Goal: Use online tool/utility: Utilize a website feature to perform a specific function

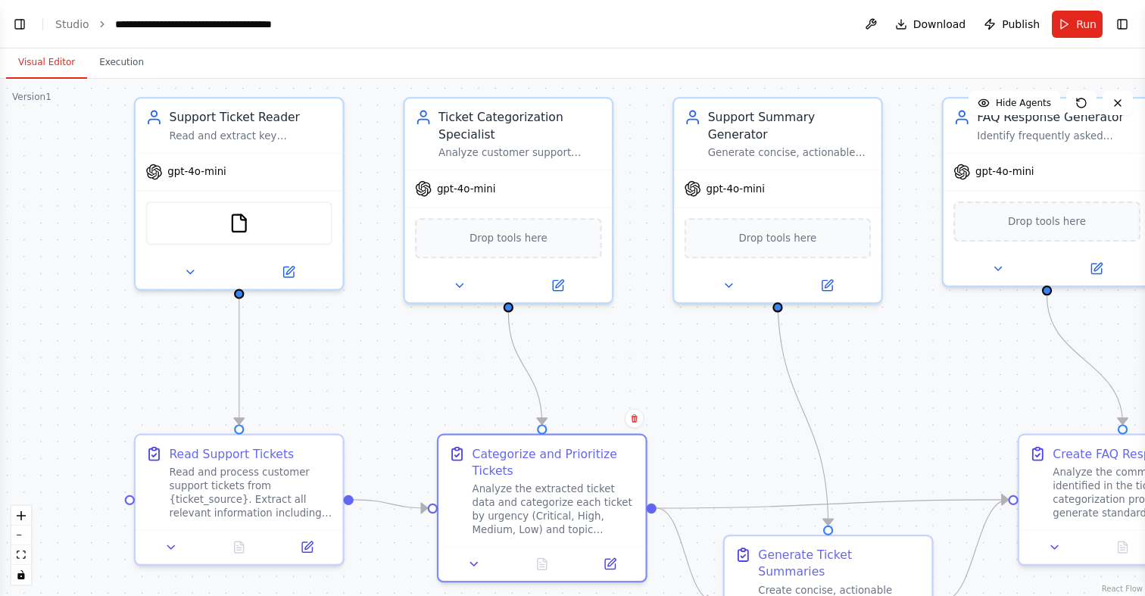
drag, startPoint x: 764, startPoint y: 236, endPoint x: 773, endPoint y: 367, distance: 132.1
click at [773, 367] on div ".deletable-edge-delete-btn { width: 20px; height: 20px; border: 0px solid #ffff…" at bounding box center [572, 337] width 1145 height 517
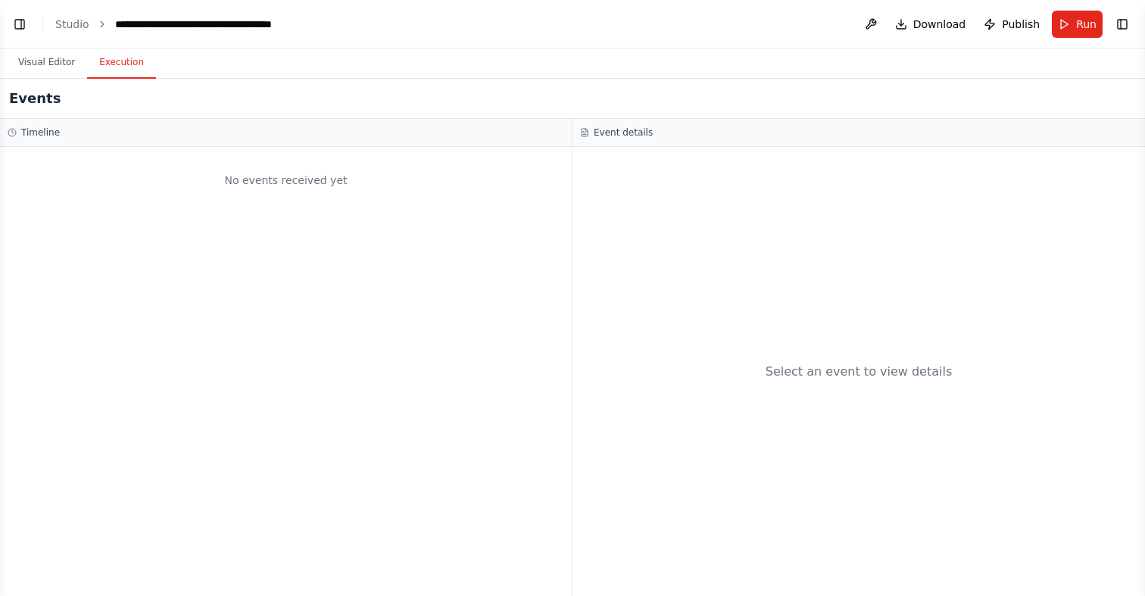
click at [126, 64] on button "Execution" at bounding box center [121, 63] width 69 height 32
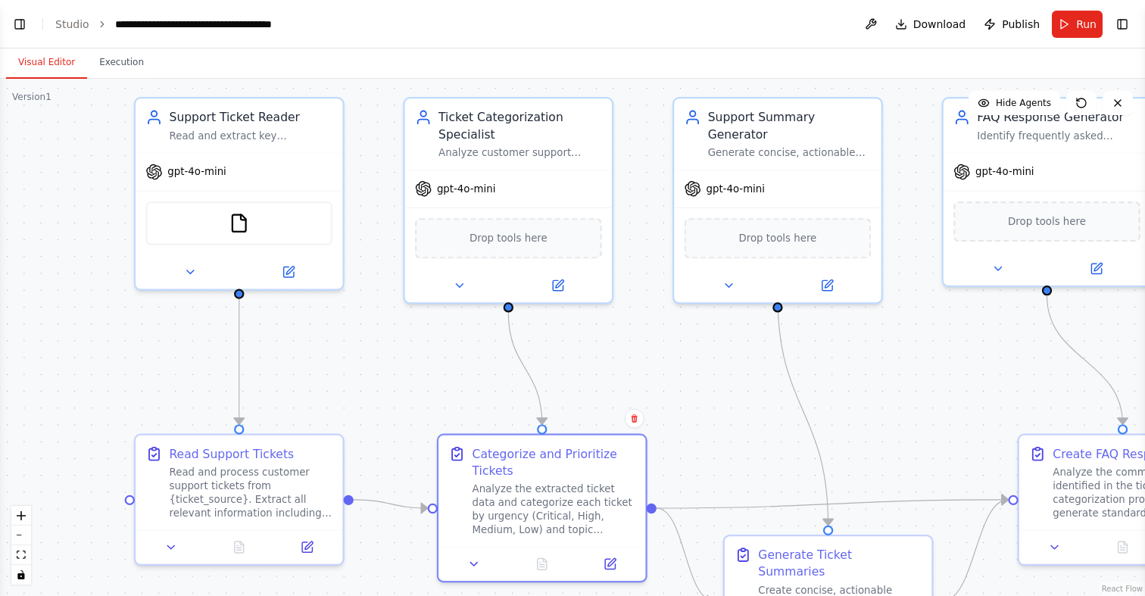
click at [44, 56] on button "Visual Editor" at bounding box center [46, 63] width 81 height 32
click at [65, 22] on link "Studio" at bounding box center [72, 24] width 34 height 12
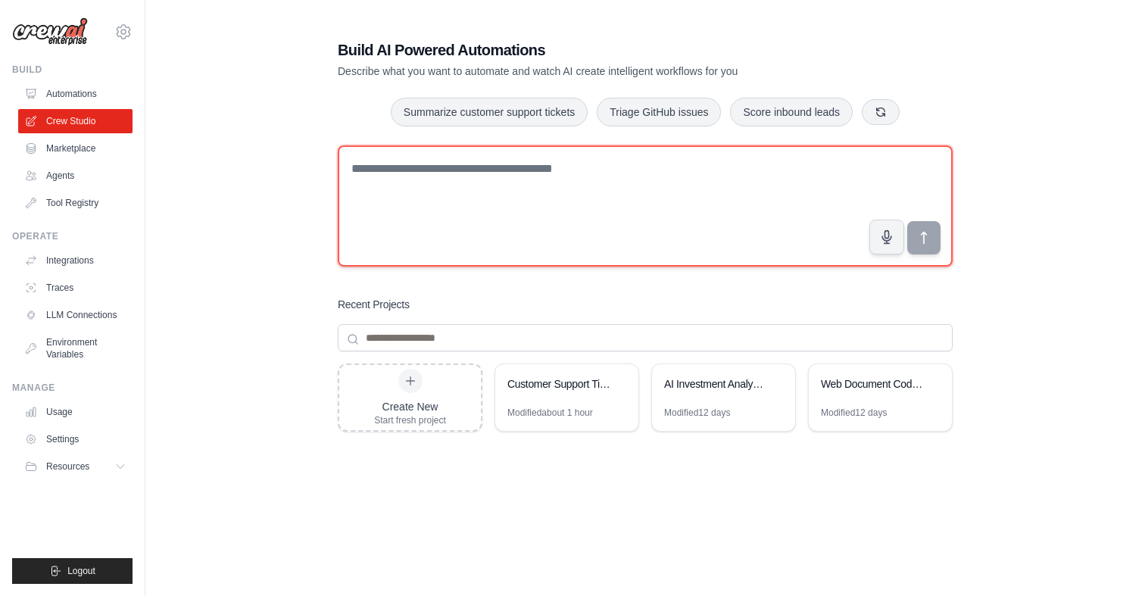
click at [477, 170] on textarea at bounding box center [645, 205] width 615 height 121
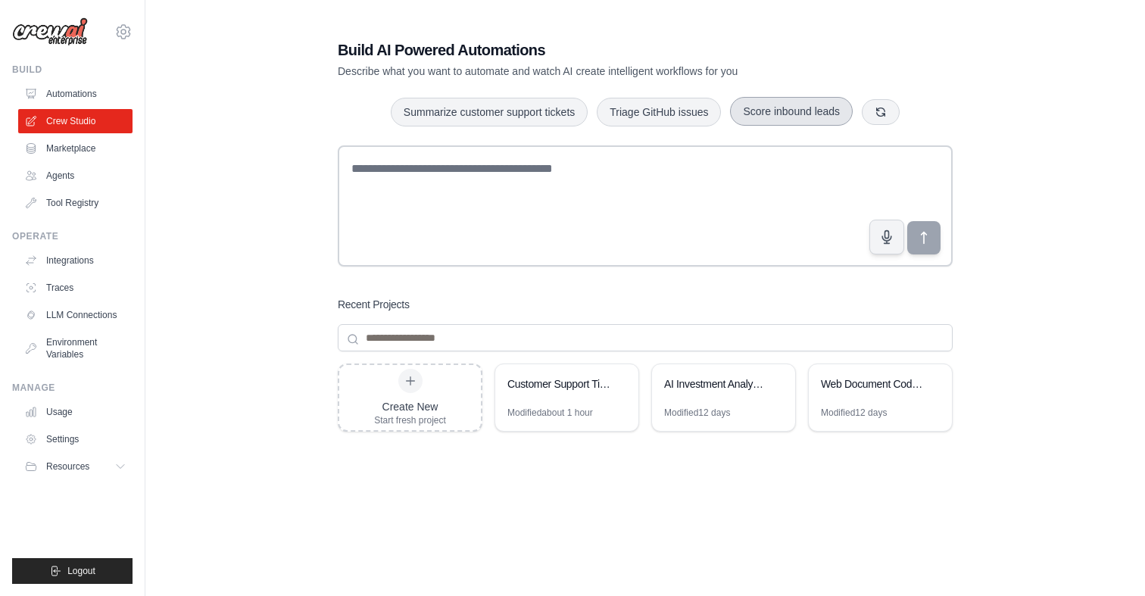
click at [788, 108] on button "Score inbound leads" at bounding box center [791, 111] width 123 height 29
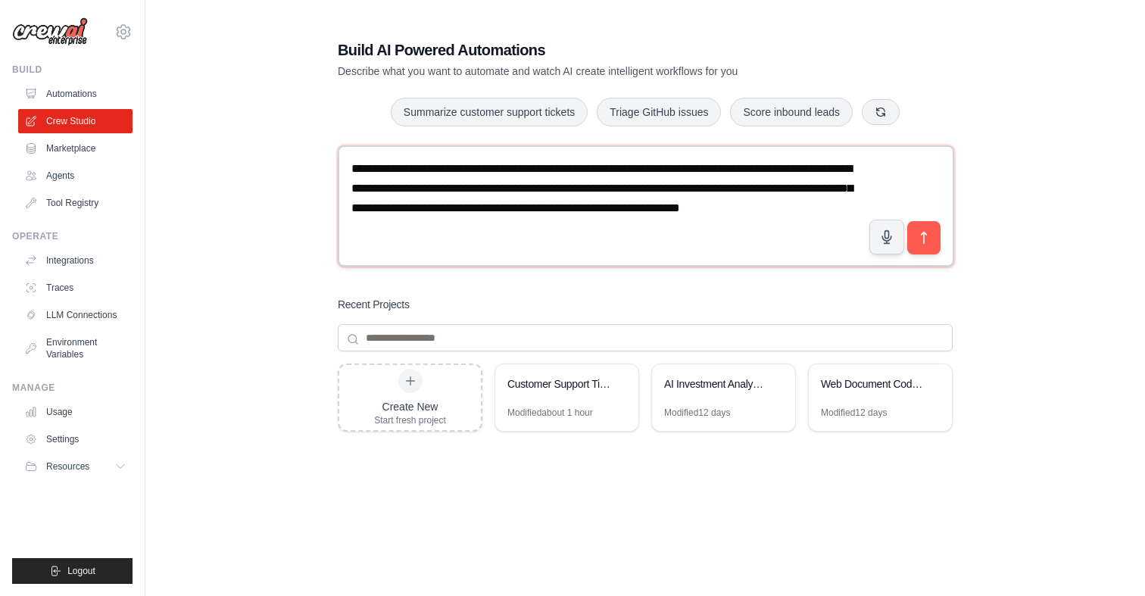
click at [509, 231] on textarea "**********" at bounding box center [646, 205] width 617 height 121
click at [921, 236] on icon "submit" at bounding box center [925, 238] width 16 height 16
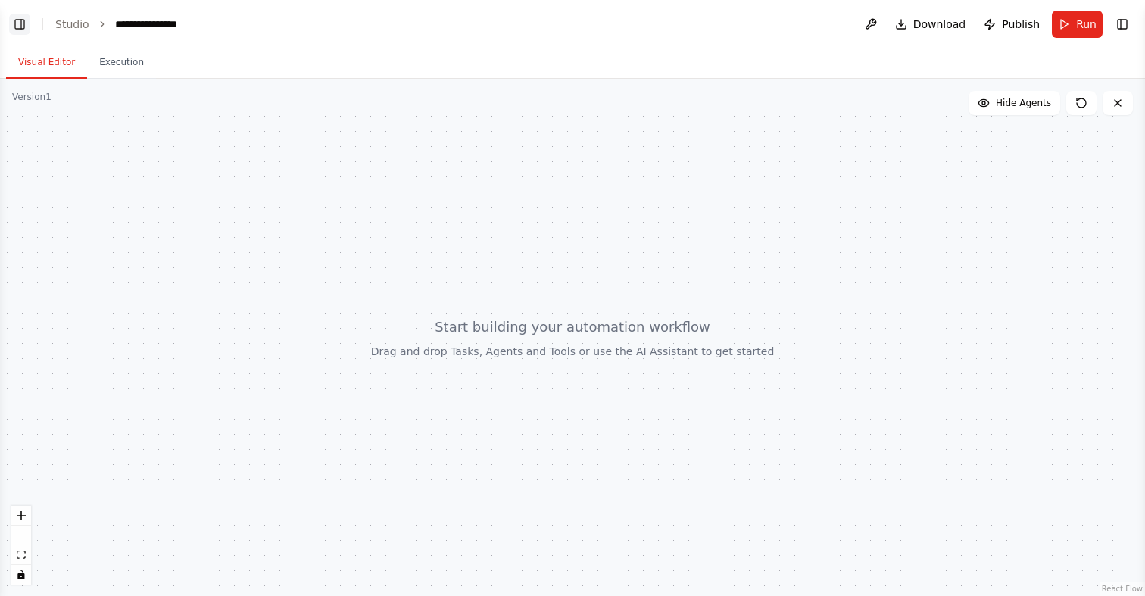
click at [17, 17] on button "Toggle Left Sidebar" at bounding box center [19, 24] width 21 height 21
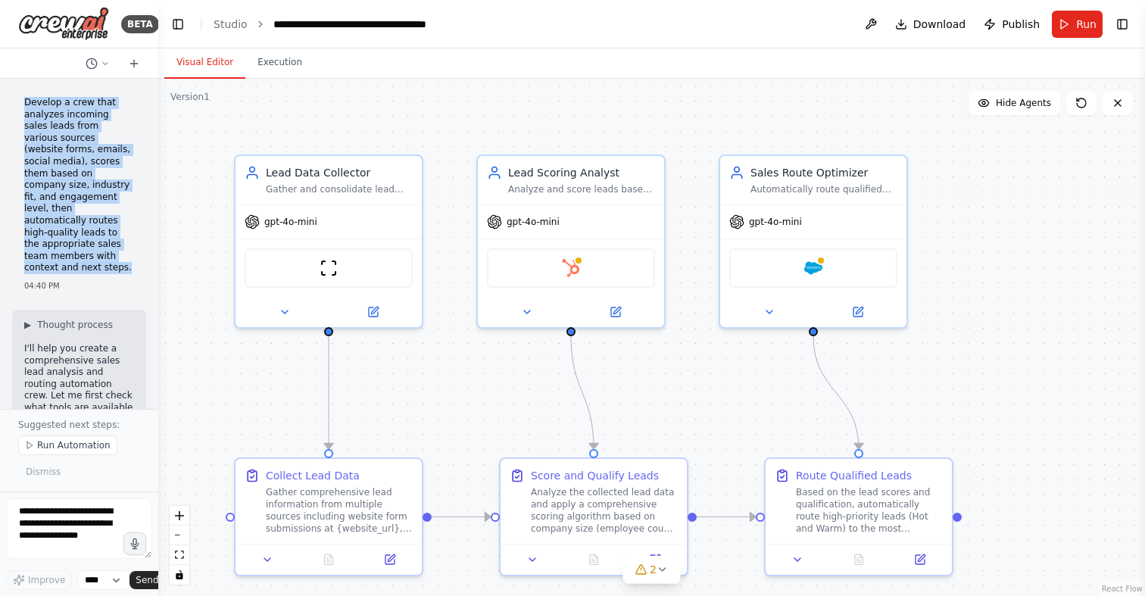
drag, startPoint x: 24, startPoint y: 102, endPoint x: 127, endPoint y: 245, distance: 176.4
click at [127, 245] on p "Develop a crew that analyzes incoming sales leads from various sources (website…" at bounding box center [79, 185] width 110 height 177
copy p "Develop a crew that analyzes incoming sales leads from various sources (website…"
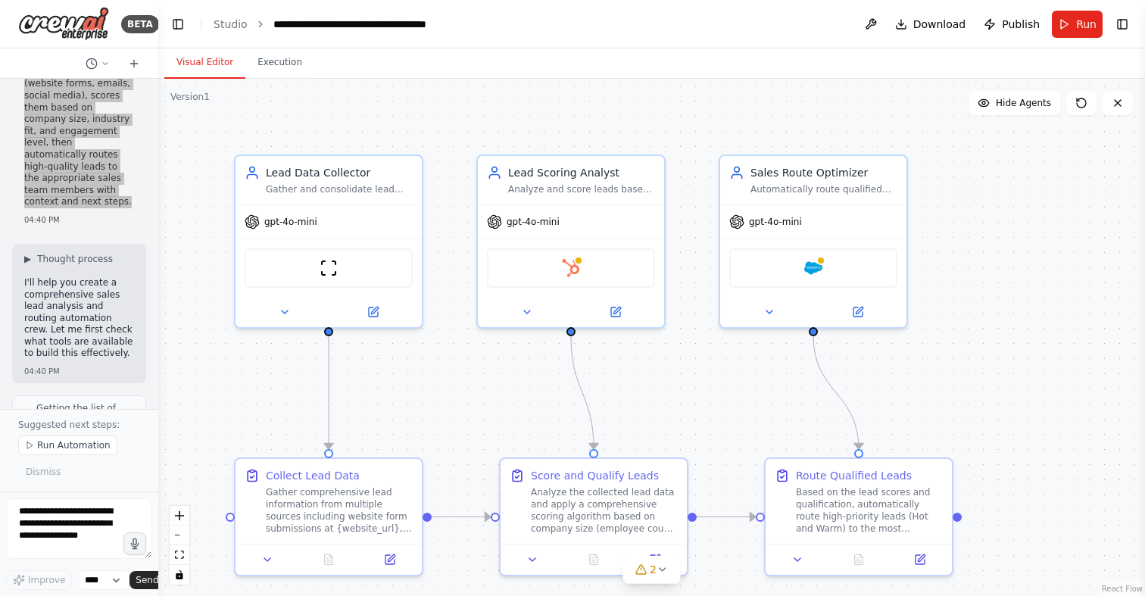
scroll to position [80, 0]
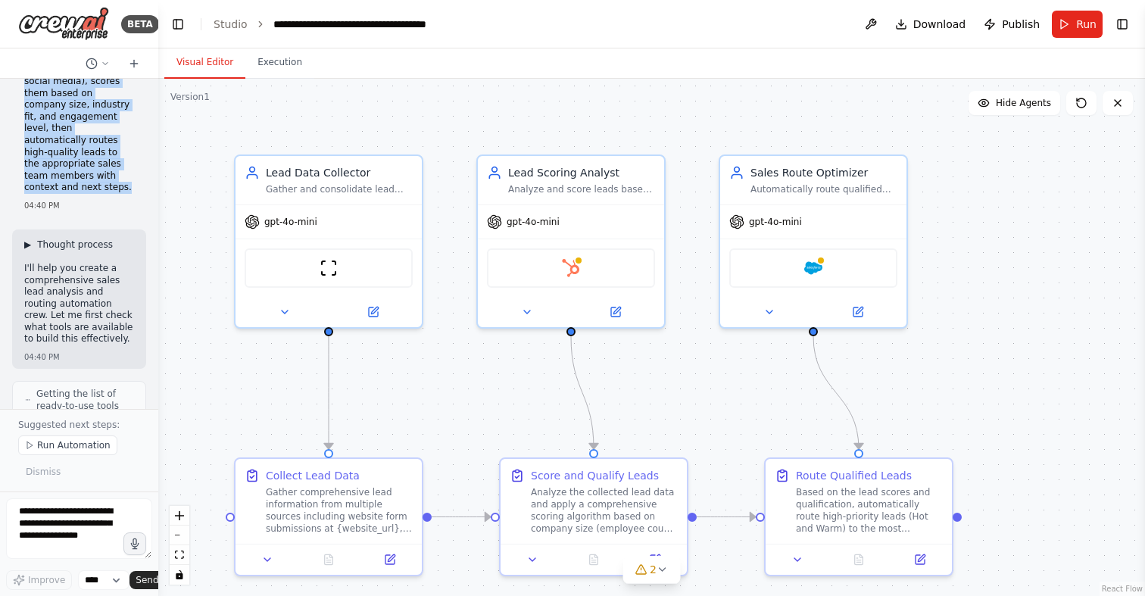
click at [27, 239] on span "▶" at bounding box center [27, 245] width 7 height 12
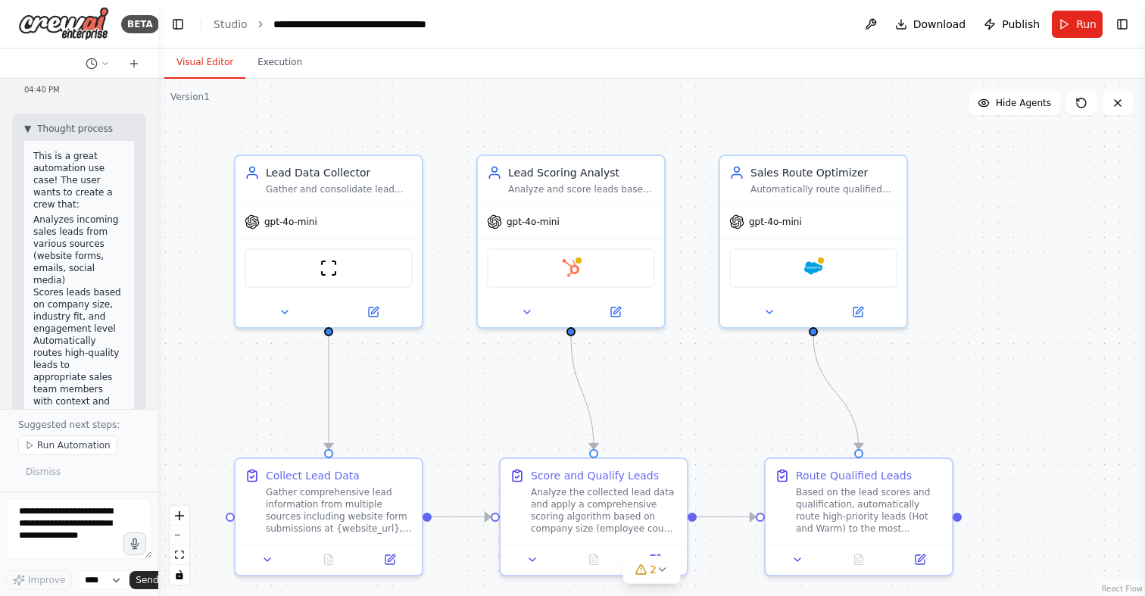
scroll to position [203, 0]
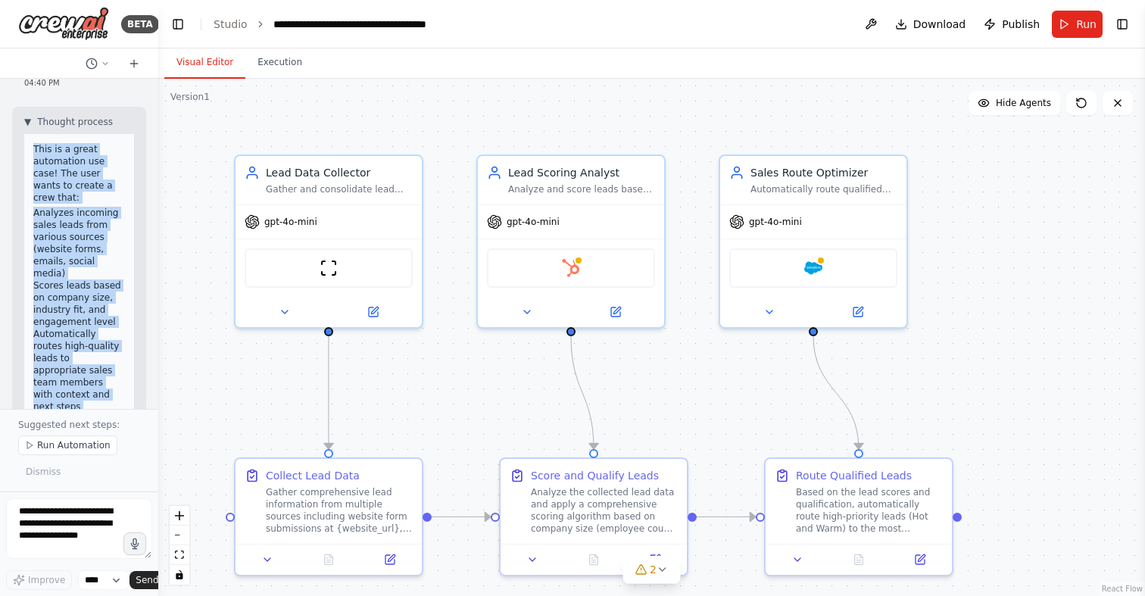
drag, startPoint x: 35, startPoint y: 123, endPoint x: 100, endPoint y: 366, distance: 251.0
click at [100, 366] on div "This is a great automation use case! The user wants to create a crew that: Anal…" at bounding box center [79, 402] width 110 height 536
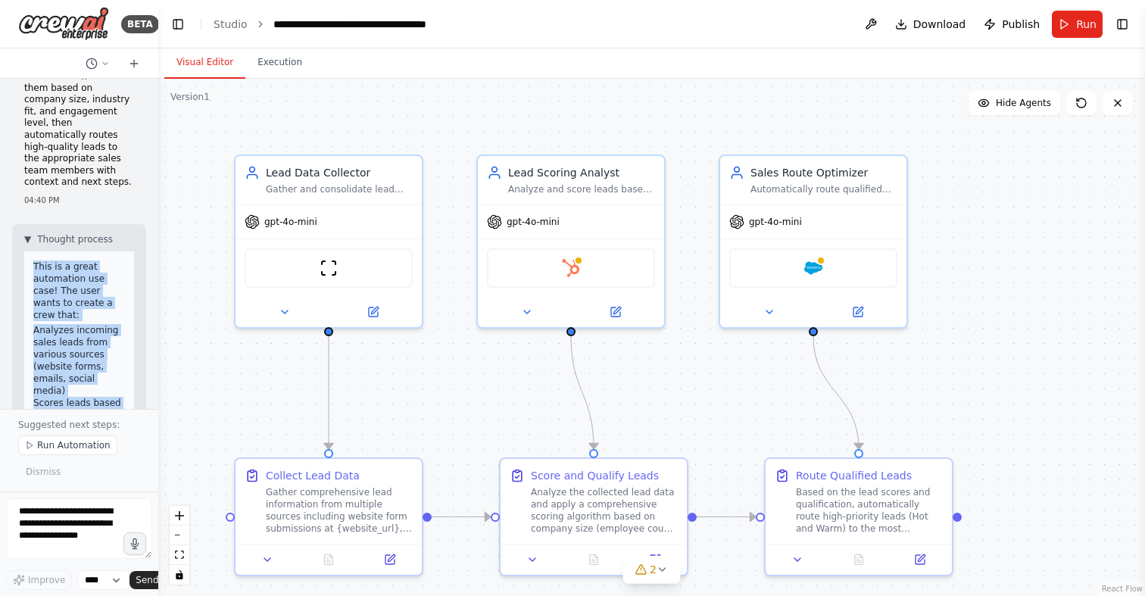
scroll to position [86, 0]
click at [73, 260] on p "This is a great automation use case! The user wants to create a crew that:" at bounding box center [79, 290] width 92 height 61
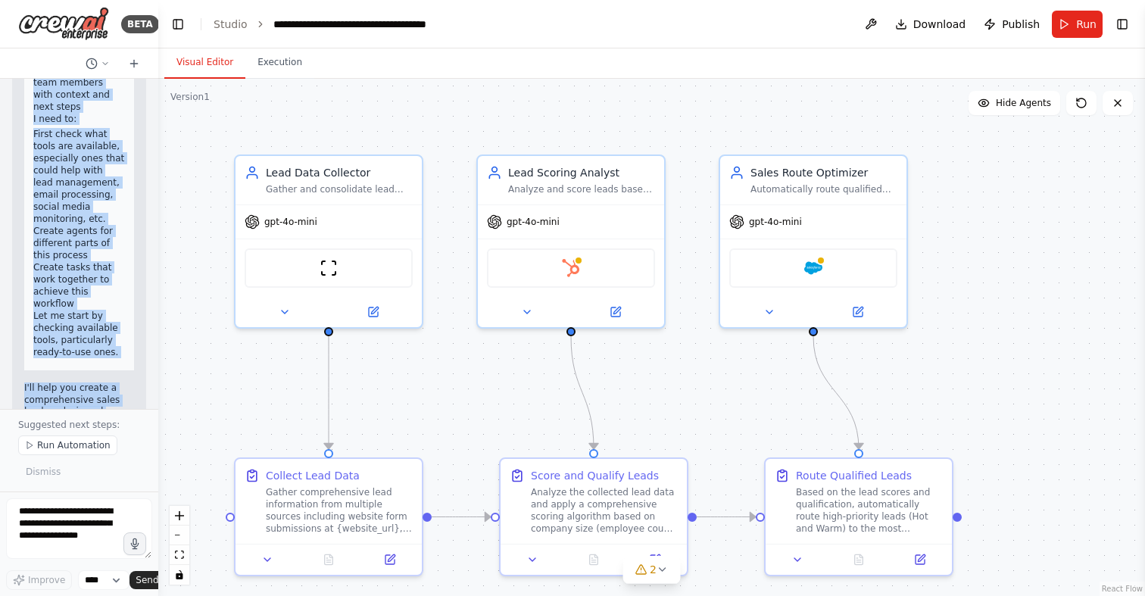
scroll to position [514, 0]
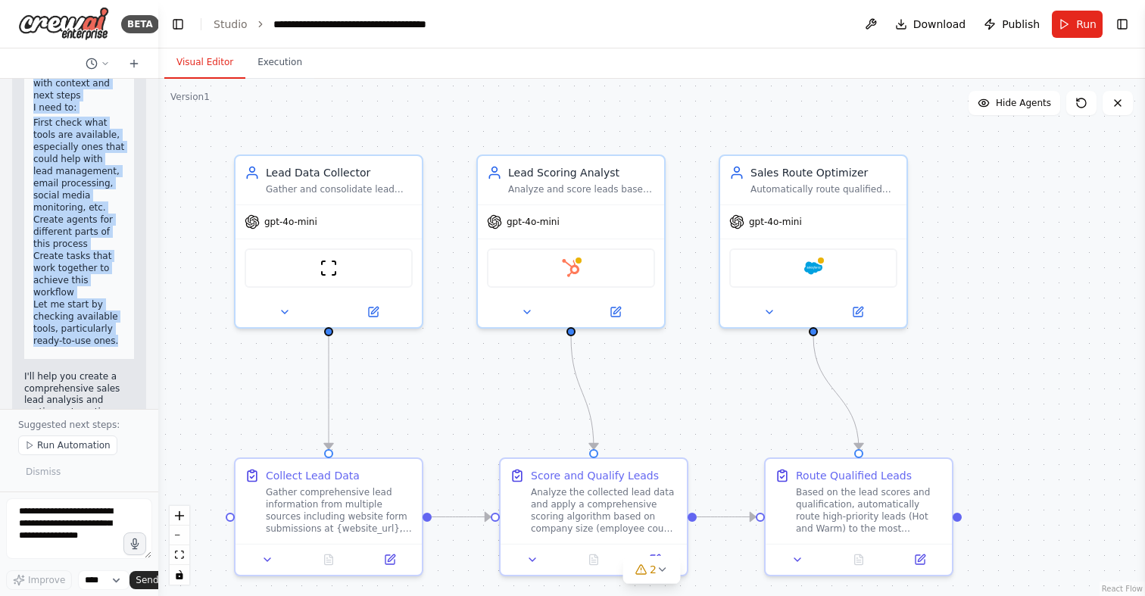
drag, startPoint x: 33, startPoint y: 241, endPoint x: 124, endPoint y: 283, distance: 100.0
click at [124, 283] on div "This is a great automation use case! The user wants to create a crew that: Anal…" at bounding box center [79, 91] width 110 height 536
copy div "This is a great automation use case! The user wants to create a crew that: Anal…"
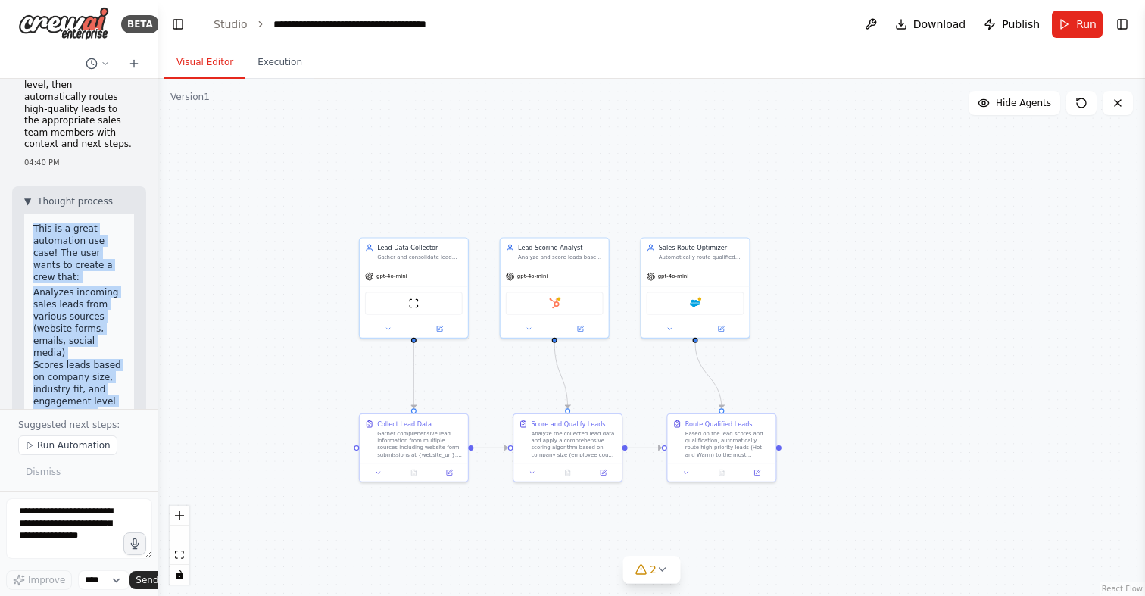
scroll to position [123, 0]
copy div "This is a great automation use case! The user wants to create a crew that: Anal…"
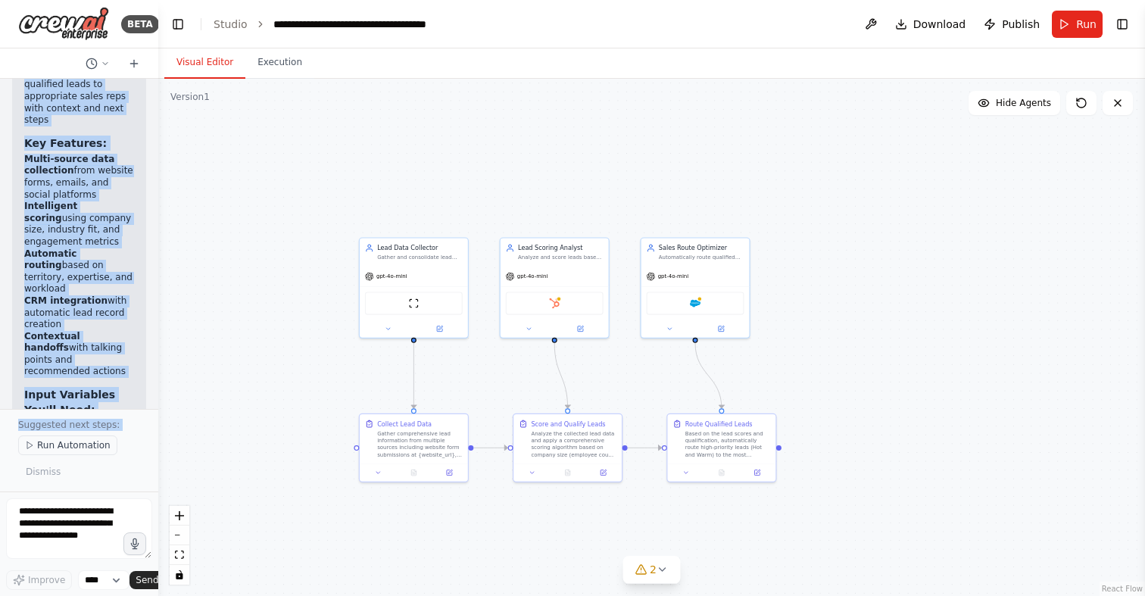
scroll to position [2725, 0]
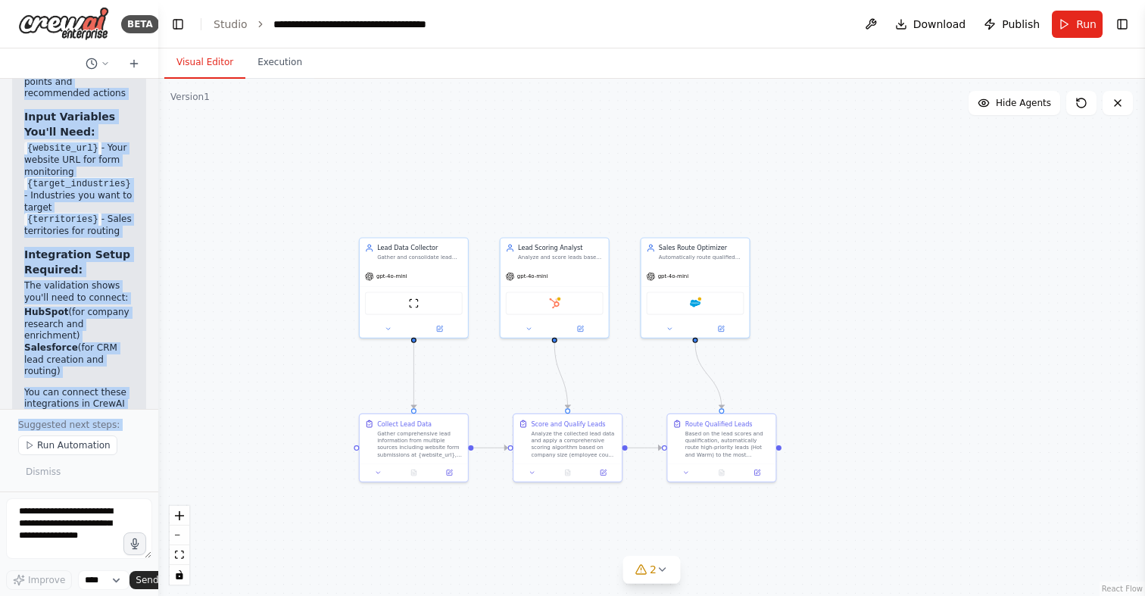
drag, startPoint x: 23, startPoint y: 98, endPoint x: 130, endPoint y: 437, distance: 355.0
click at [98, 439] on div "BETA Develop a crew that analyzes incoming sales leads from various sources (we…" at bounding box center [79, 298] width 158 height 596
copy div "Develop a crew that analyzes incoming sales leads from various sources (website…"
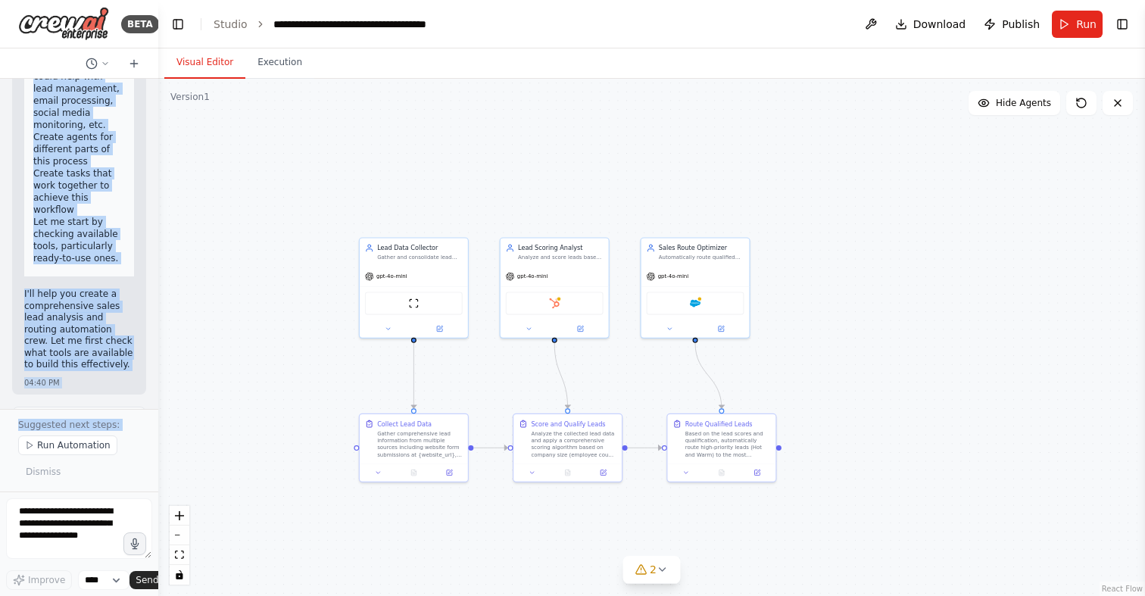
scroll to position [0, 0]
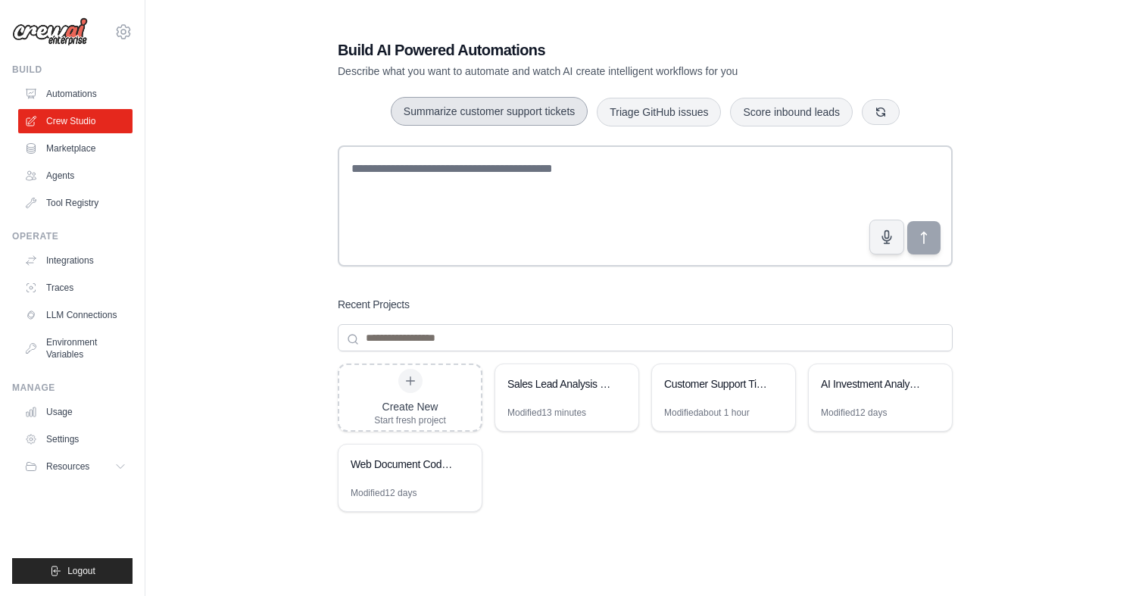
click at [477, 111] on button "Summarize customer support tickets" at bounding box center [489, 111] width 197 height 29
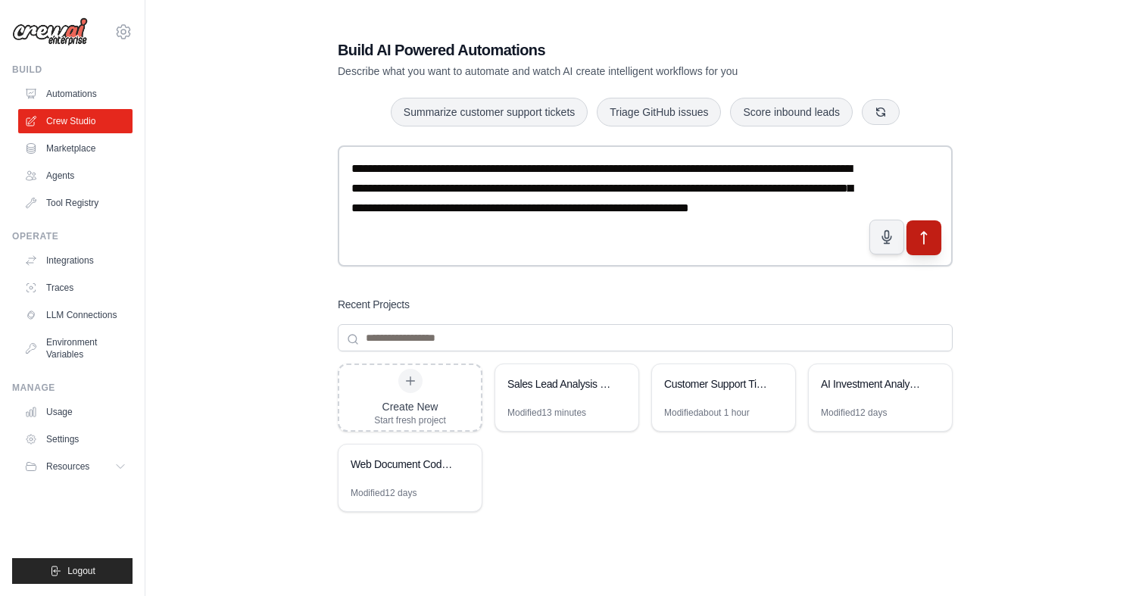
click at [923, 239] on icon "submit" at bounding box center [925, 238] width 16 height 16
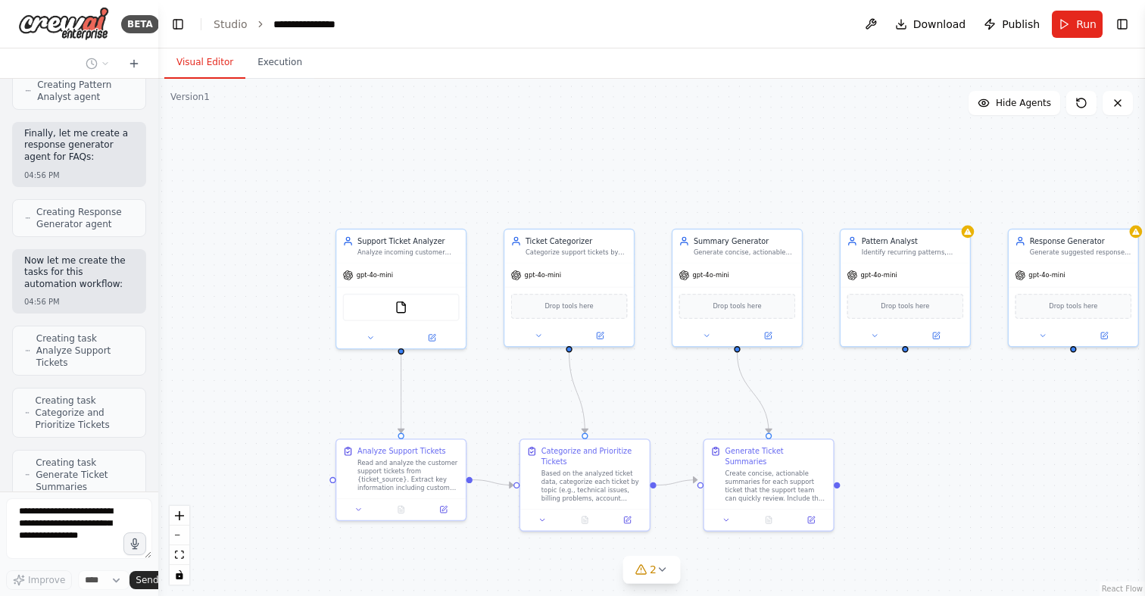
scroll to position [1664, 0]
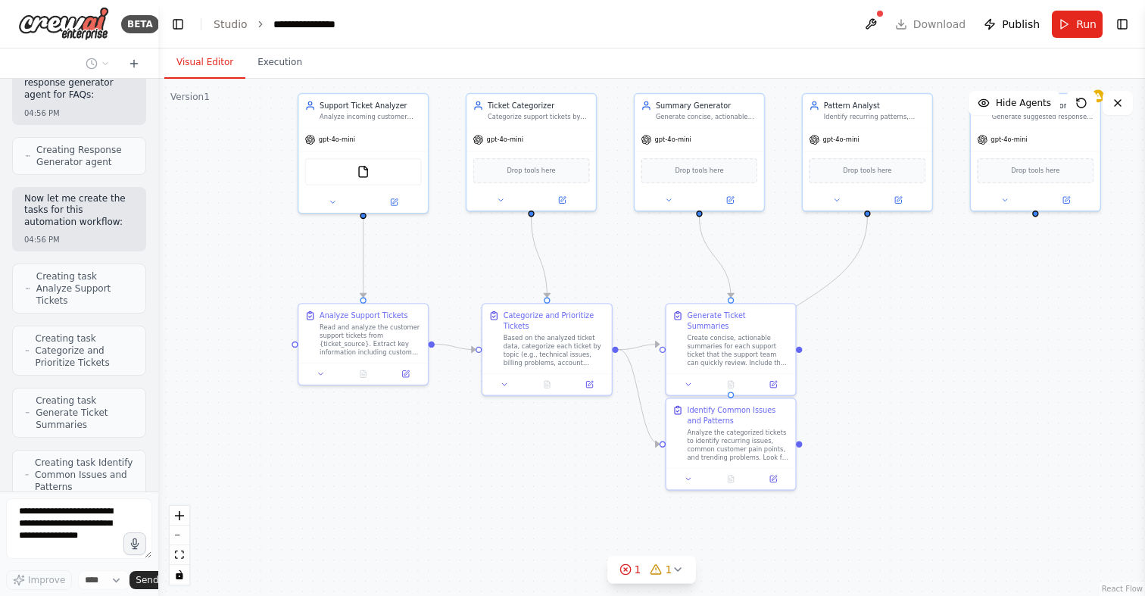
drag, startPoint x: 926, startPoint y: 444, endPoint x: 888, endPoint y: 308, distance: 140.8
click at [888, 308] on div ".deletable-edge-delete-btn { width: 20px; height: 20px; border: 0px solid #ffff…" at bounding box center [651, 337] width 987 height 517
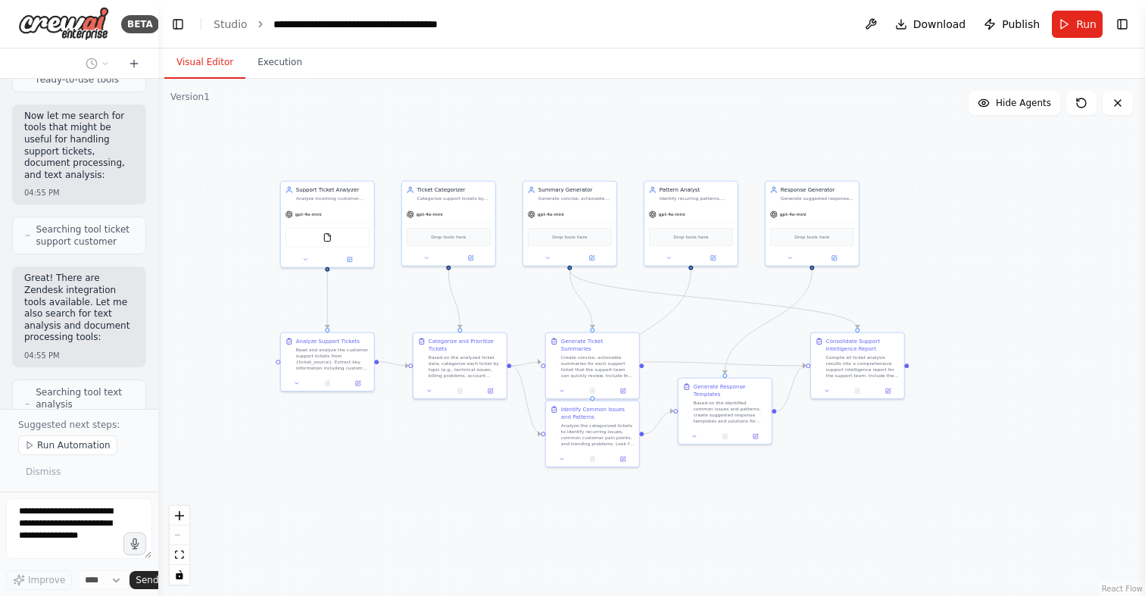
scroll to position [0, 0]
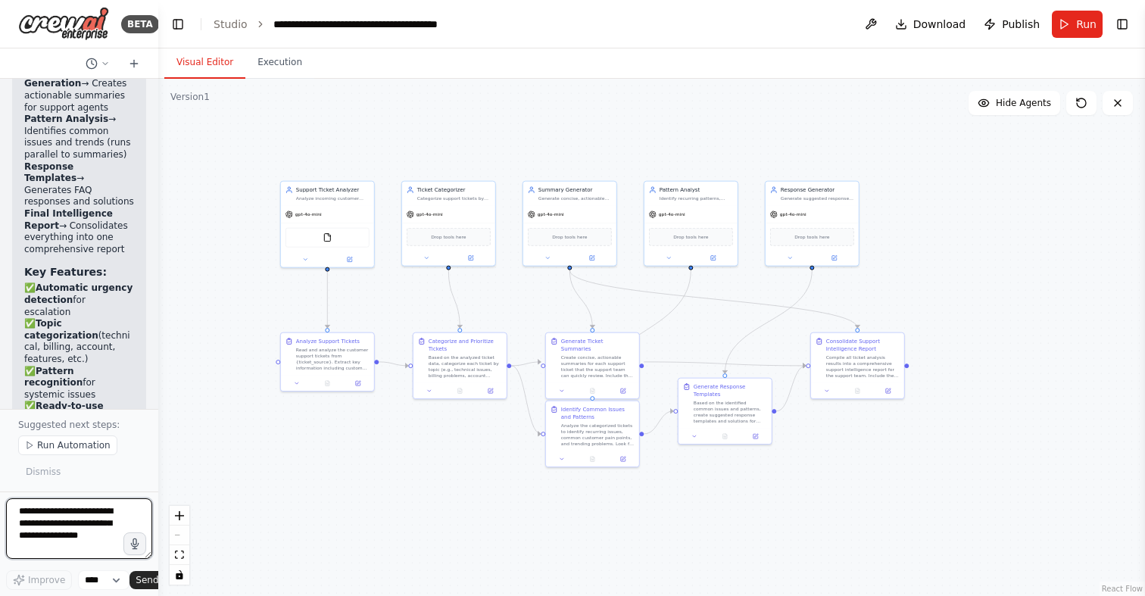
drag, startPoint x: 26, startPoint y: 99, endPoint x: 126, endPoint y: 417, distance: 333.0
click at [128, 416] on div "BETA Create a crew that automatically reads through customer support tickets, c…" at bounding box center [79, 298] width 158 height 596
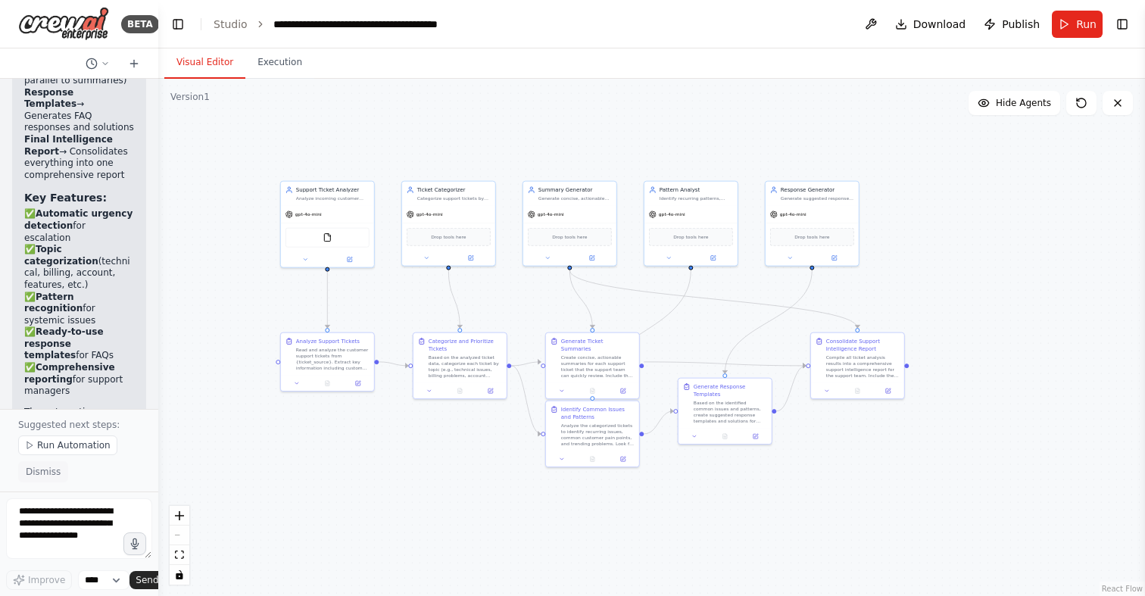
click at [33, 469] on span "Dismiss" at bounding box center [43, 472] width 35 height 12
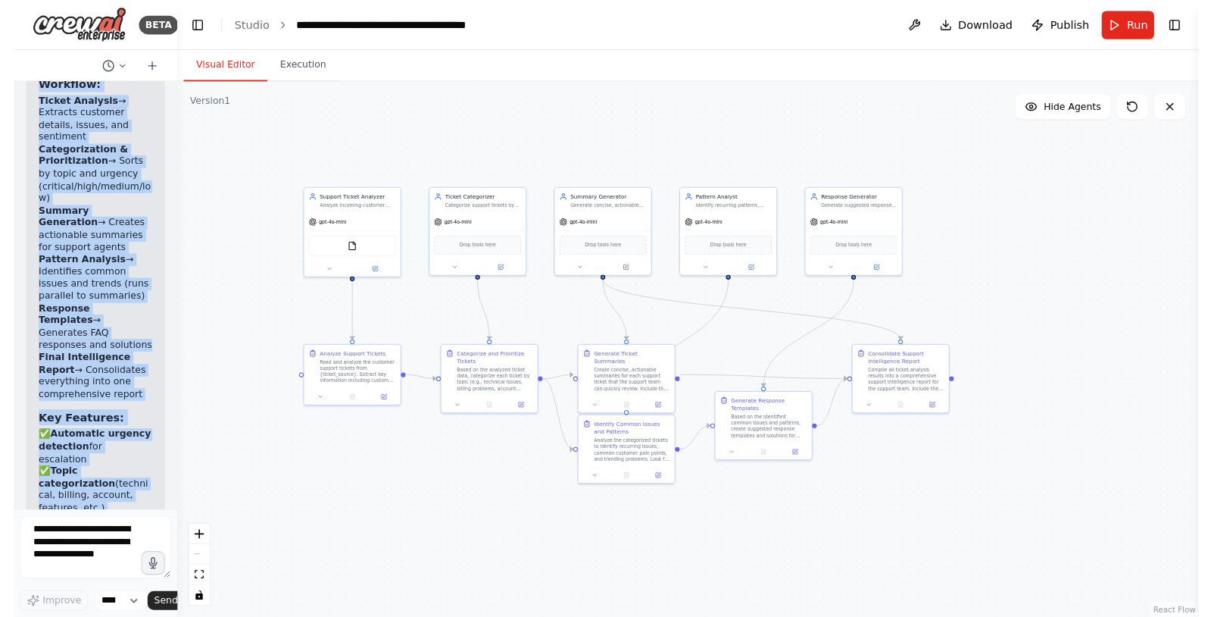
scroll to position [3255, 0]
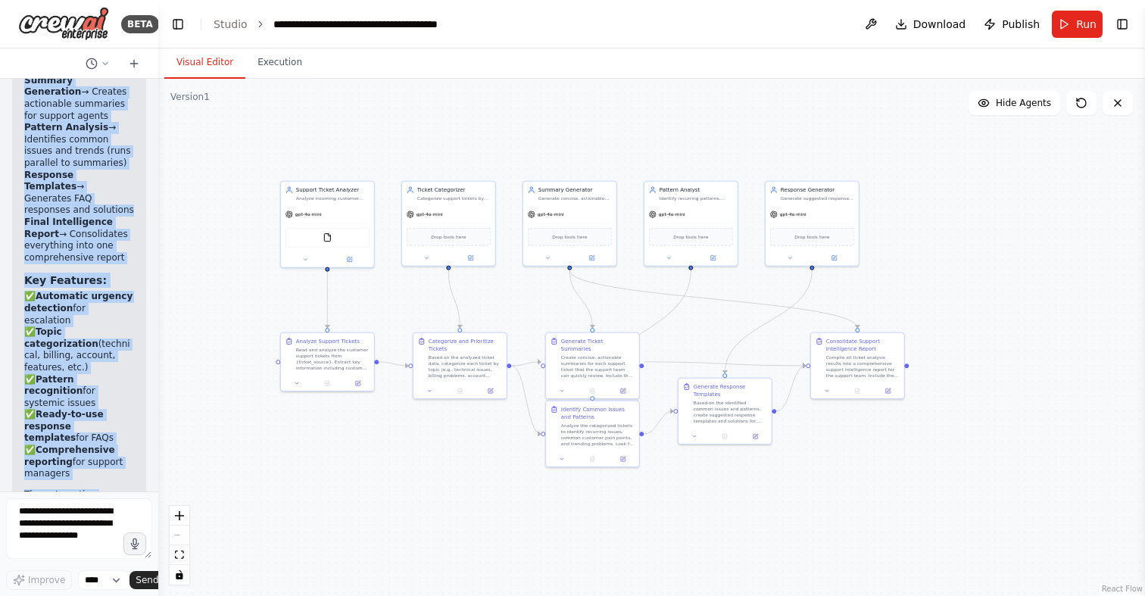
drag, startPoint x: 26, startPoint y: 98, endPoint x: 106, endPoint y: 473, distance: 382.7
click at [106, 473] on div "Create a crew that automatically reads through customer support tickets, catego…" at bounding box center [79, 285] width 158 height 413
copy div "Create a crew that automatically reads through customer support tickets, catego…"
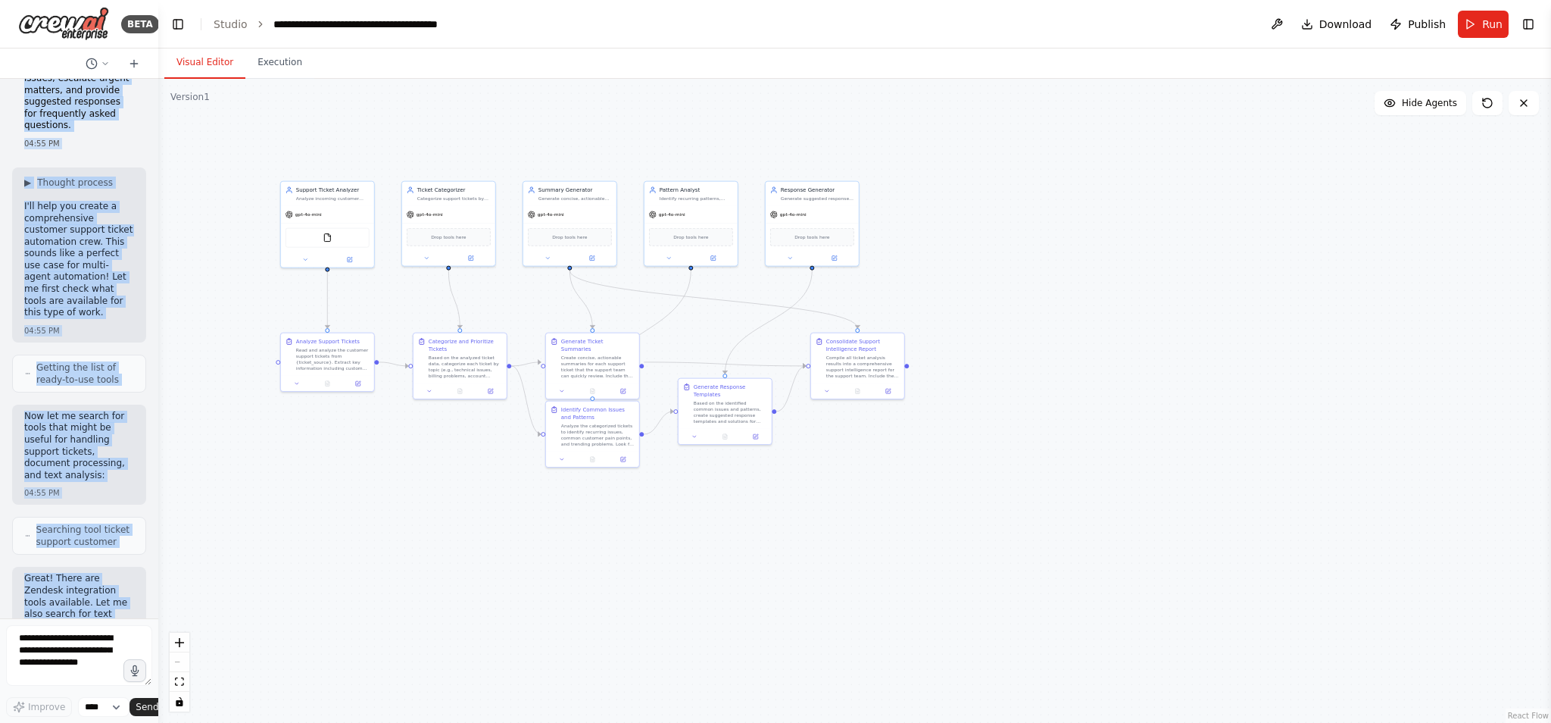
scroll to position [0, 0]
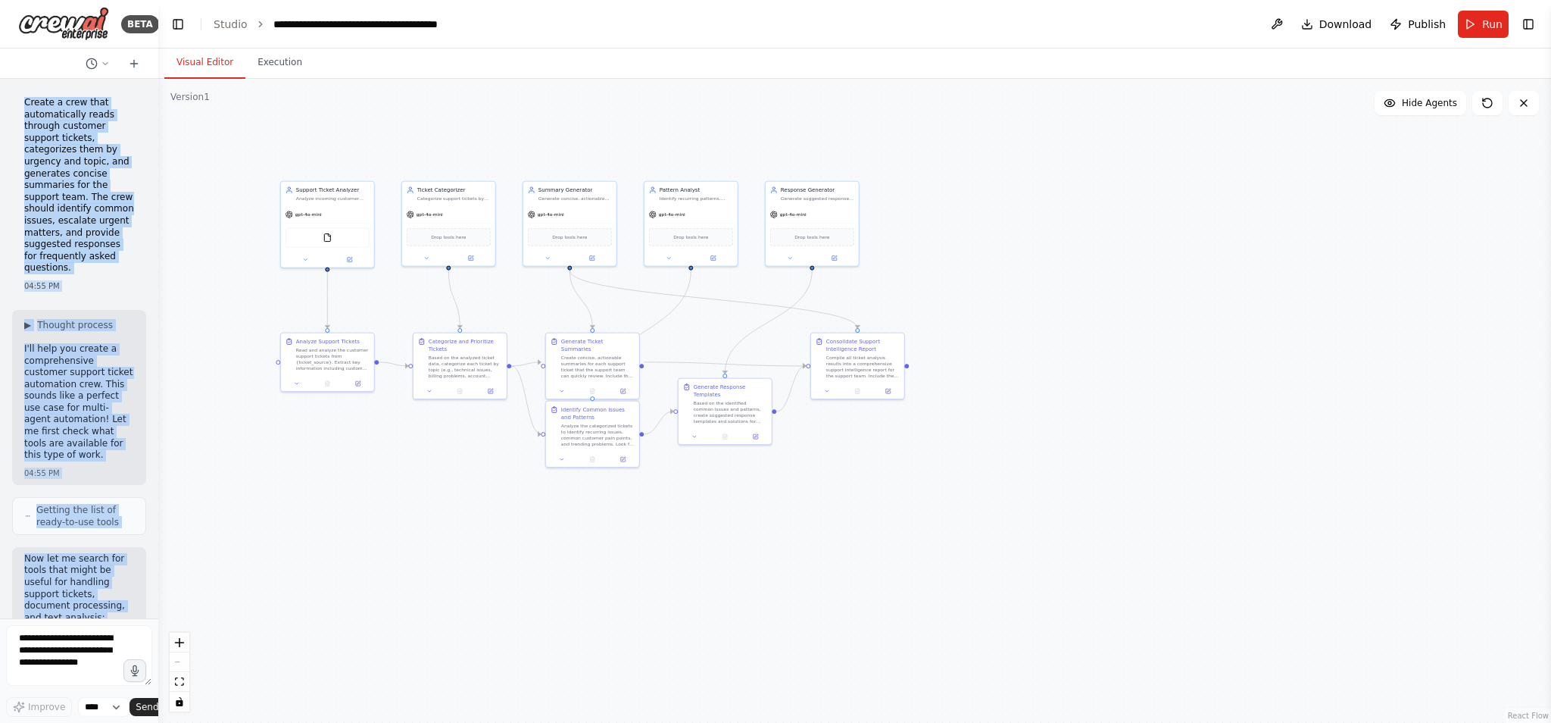
click at [98, 442] on p "I'll help you create a comprehensive customer support ticket automation crew. T…" at bounding box center [79, 402] width 110 height 118
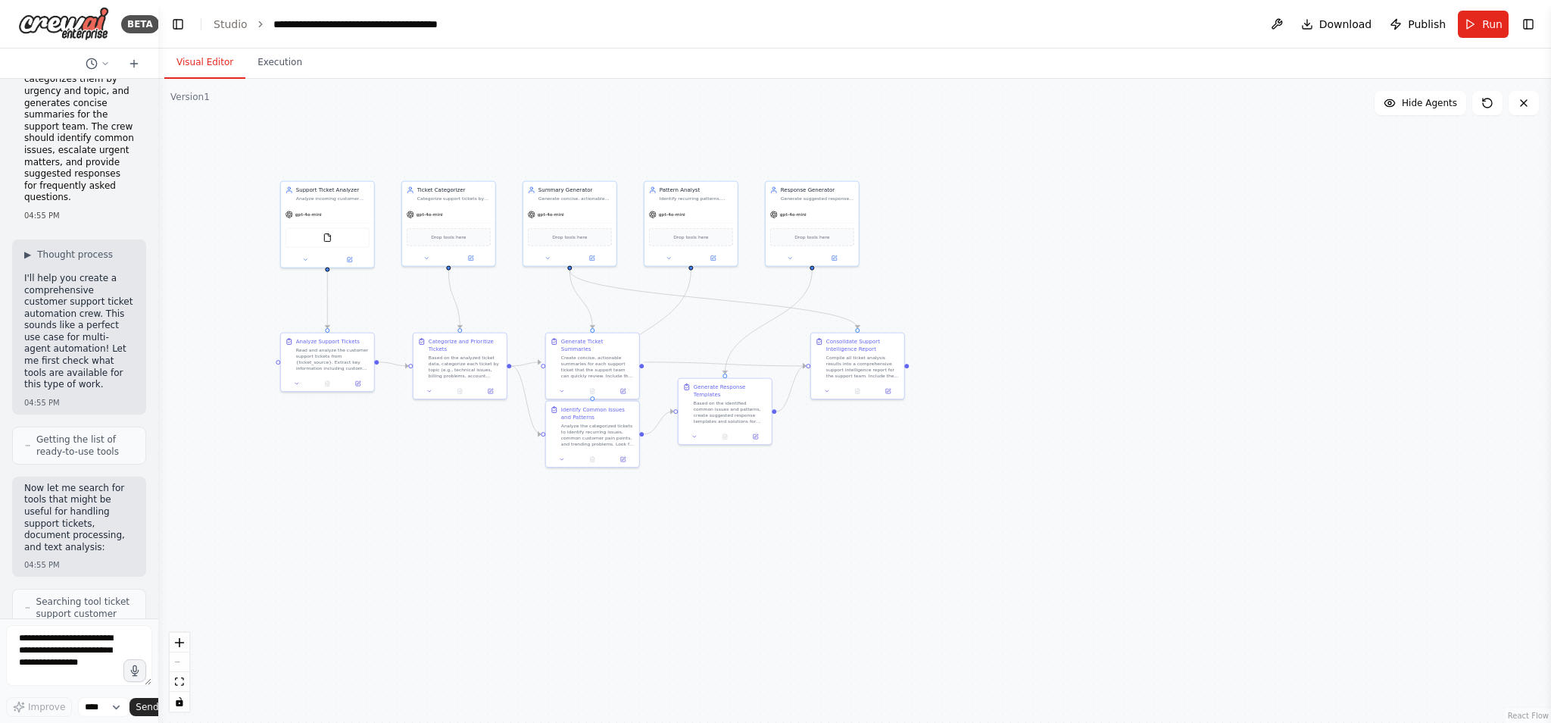
scroll to position [73, 0]
drag, startPoint x: 29, startPoint y: 436, endPoint x: 133, endPoint y: 448, distance: 105.1
click at [133, 448] on div "Getting the list of ready-to-use tools" at bounding box center [79, 442] width 134 height 38
drag, startPoint x: 112, startPoint y: 441, endPoint x: 120, endPoint y: 442, distance: 8.4
click at [112, 441] on span "Getting the list of ready-to-use tools" at bounding box center [84, 442] width 97 height 24
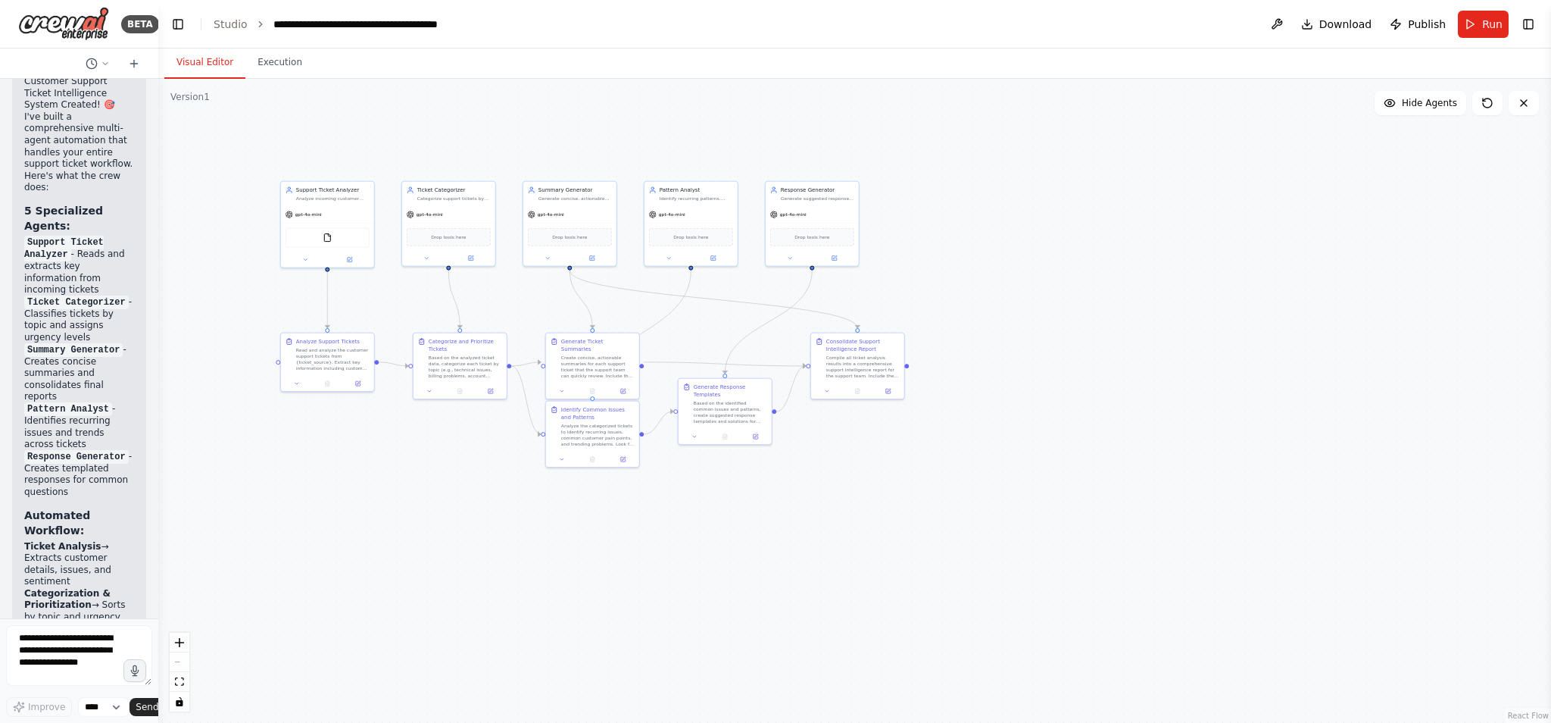
scroll to position [2690, 0]
click at [324, 347] on div "Read and analyze the customer support tickets from {ticket_source}. Extract key…" at bounding box center [332, 357] width 73 height 24
click at [360, 381] on icon at bounding box center [358, 382] width 6 height 6
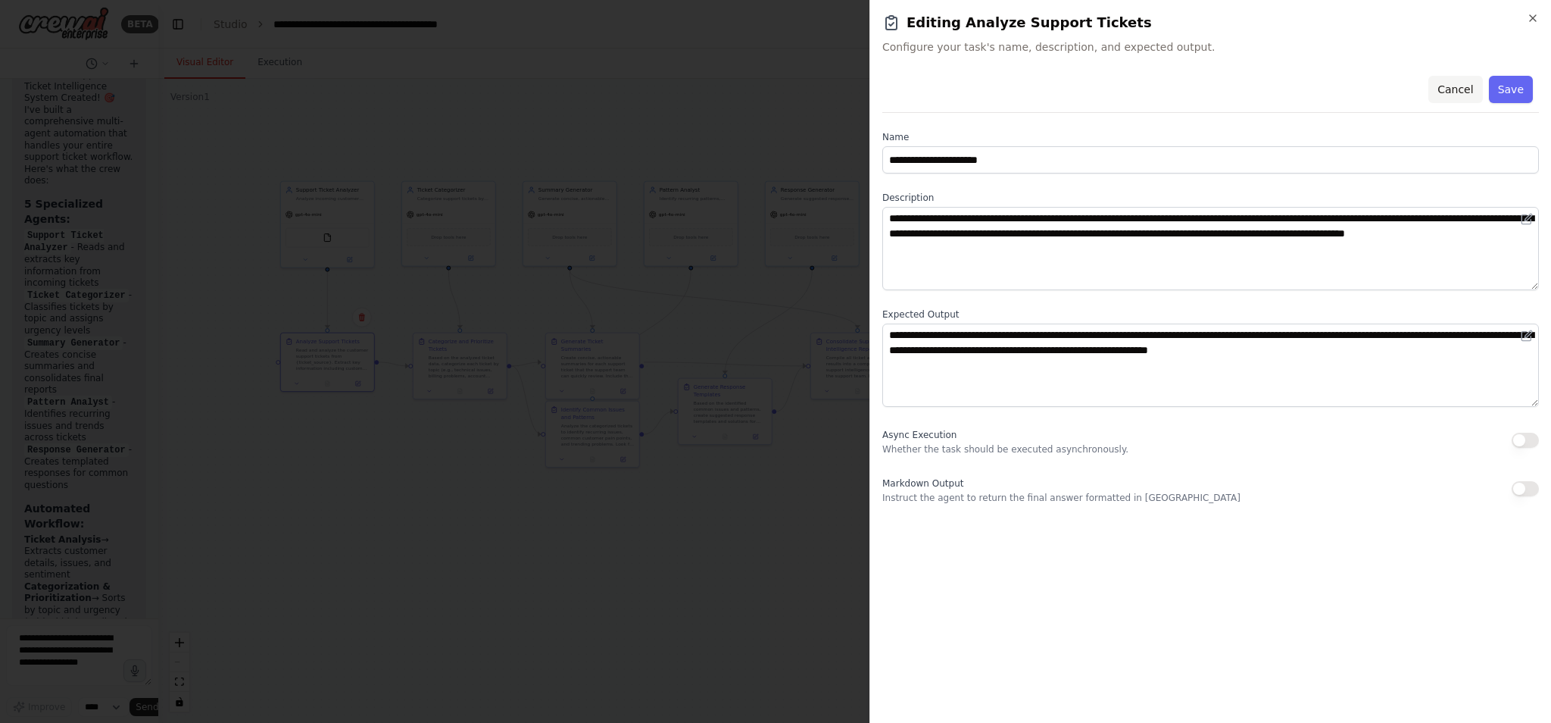
click at [1144, 89] on button "Cancel" at bounding box center [1456, 89] width 54 height 27
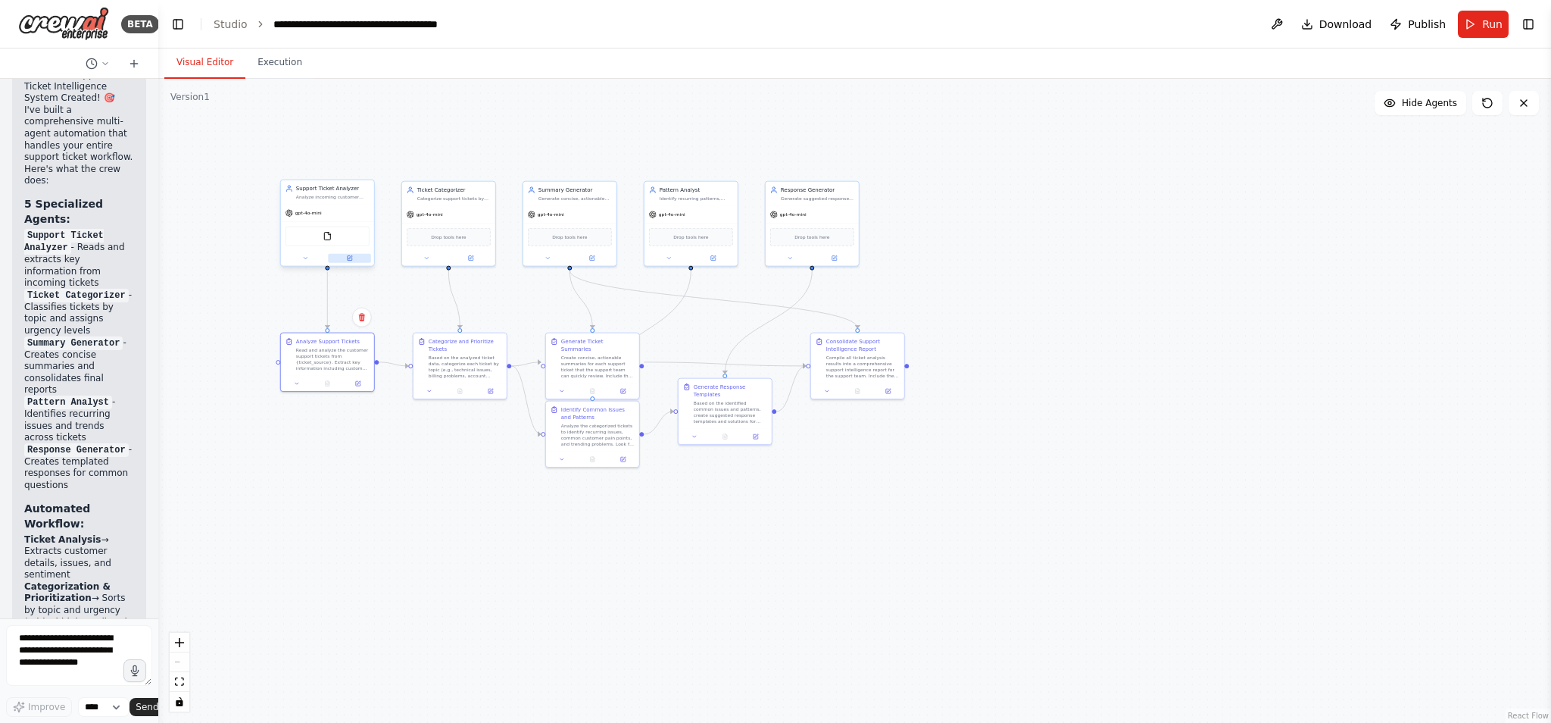
click at [349, 257] on icon at bounding box center [350, 257] width 4 height 4
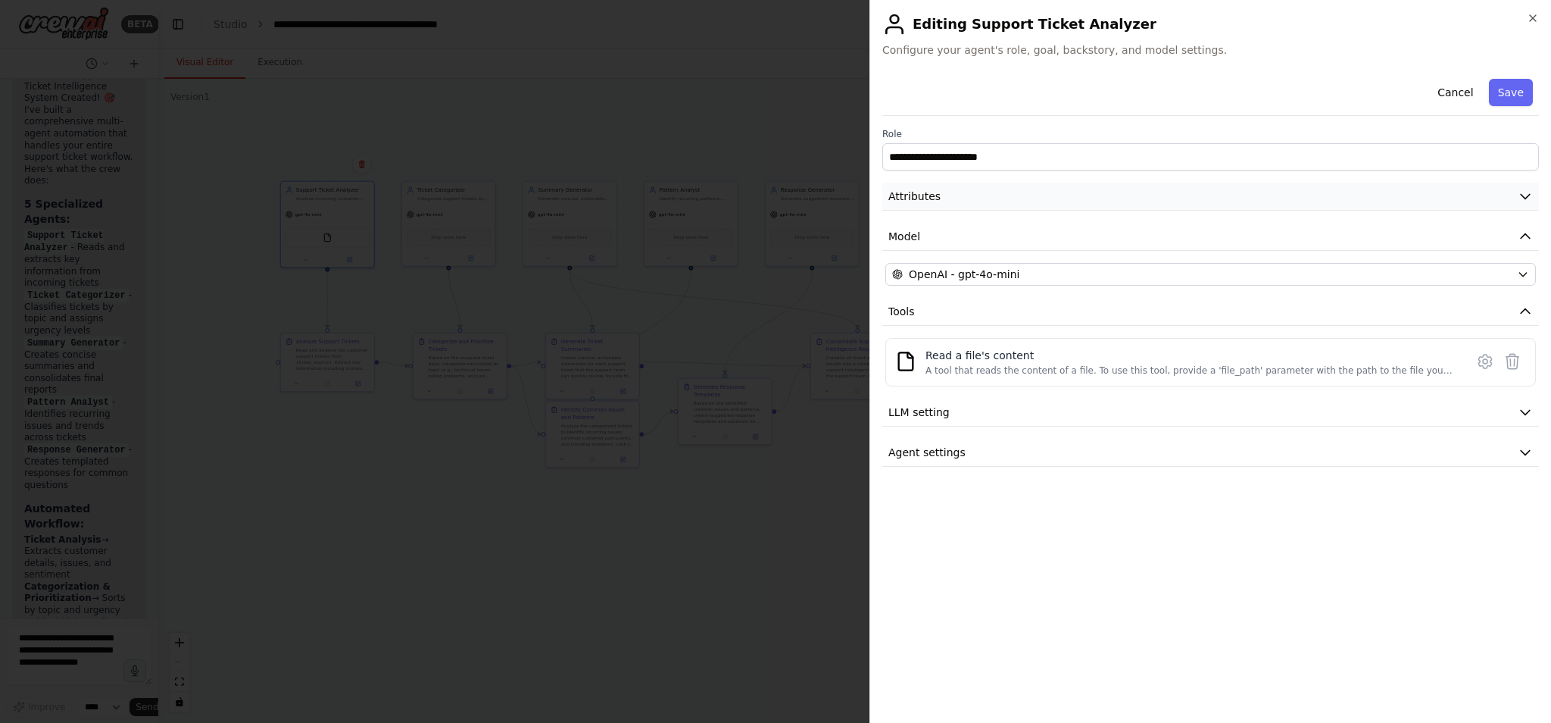
click at [1144, 192] on icon "button" at bounding box center [1525, 196] width 15 height 15
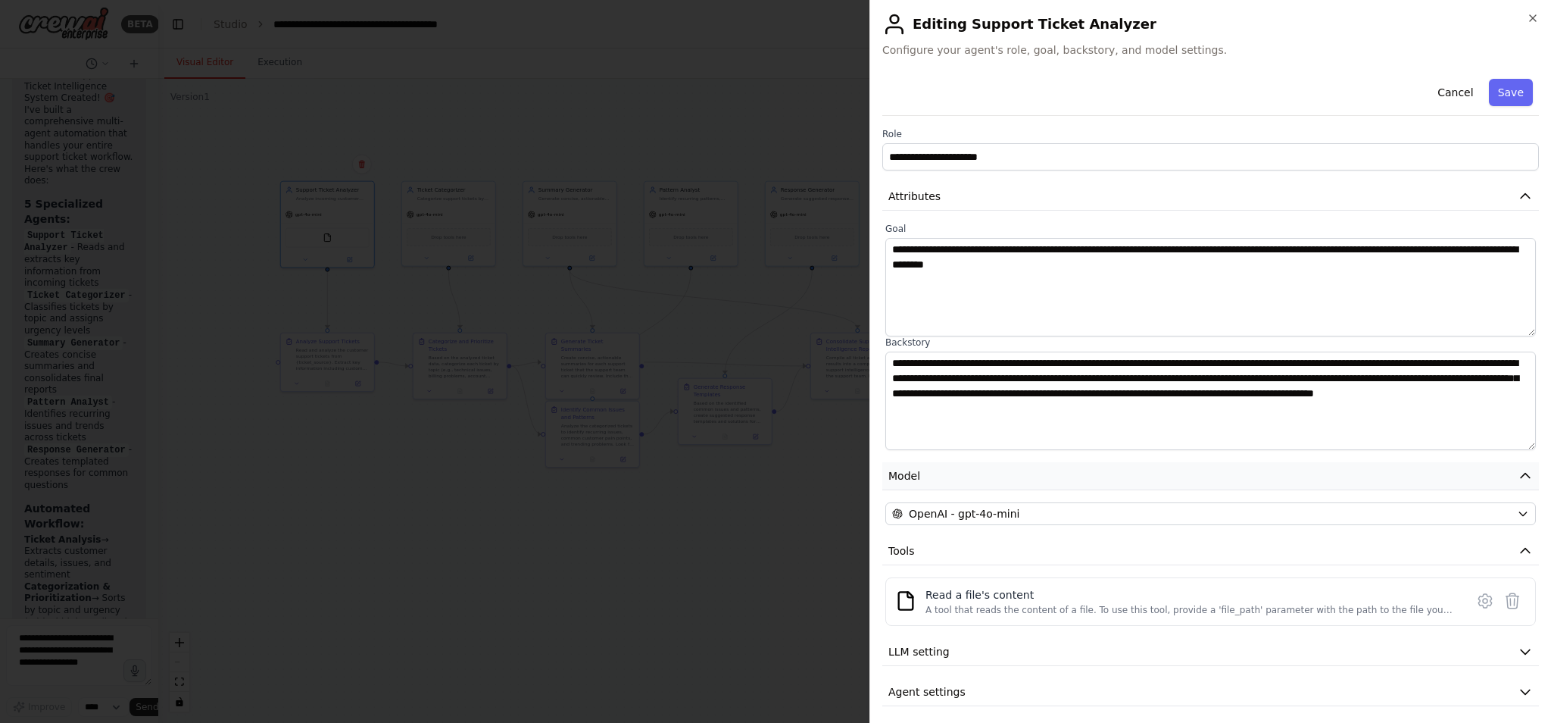
scroll to position [8, 0]
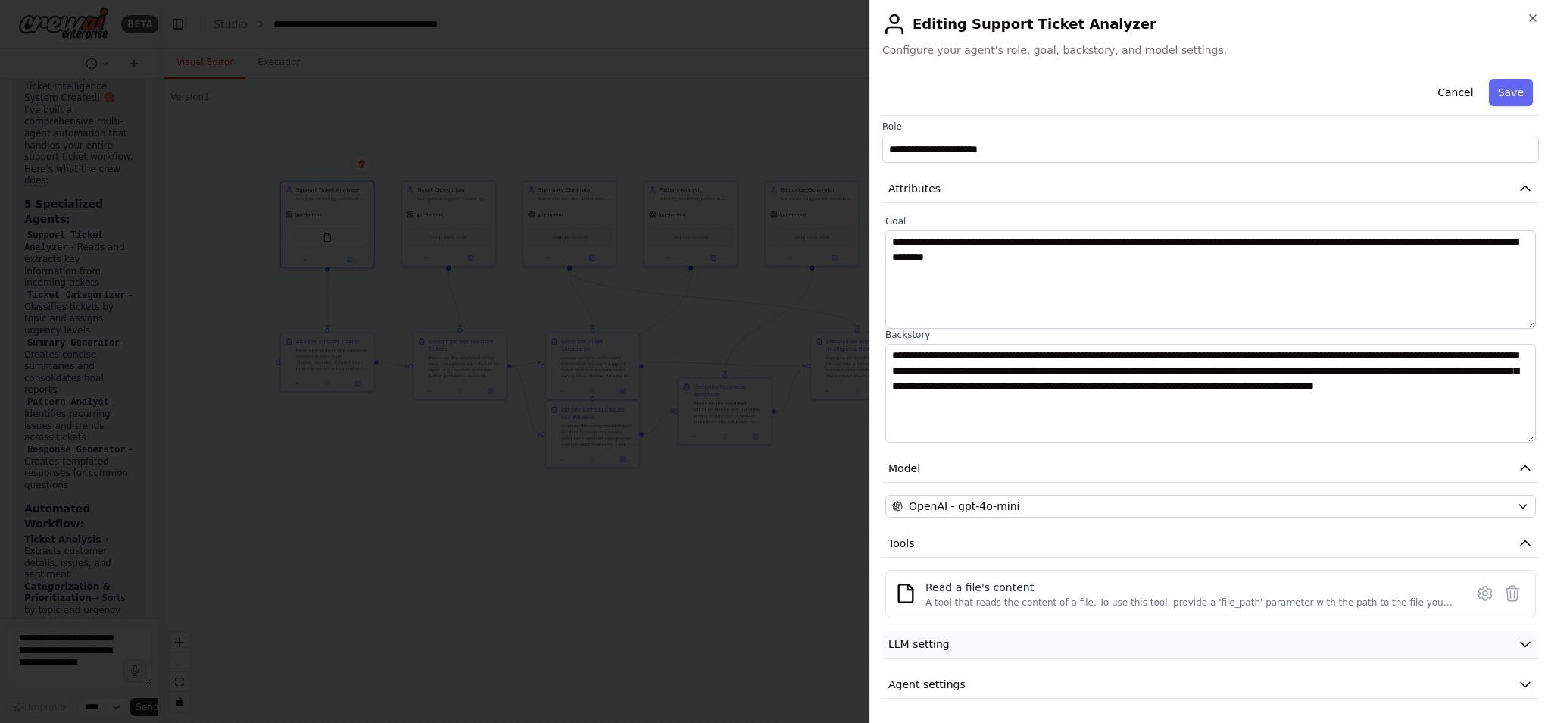
click at [1144, 595] on icon "button" at bounding box center [1525, 644] width 9 height 5
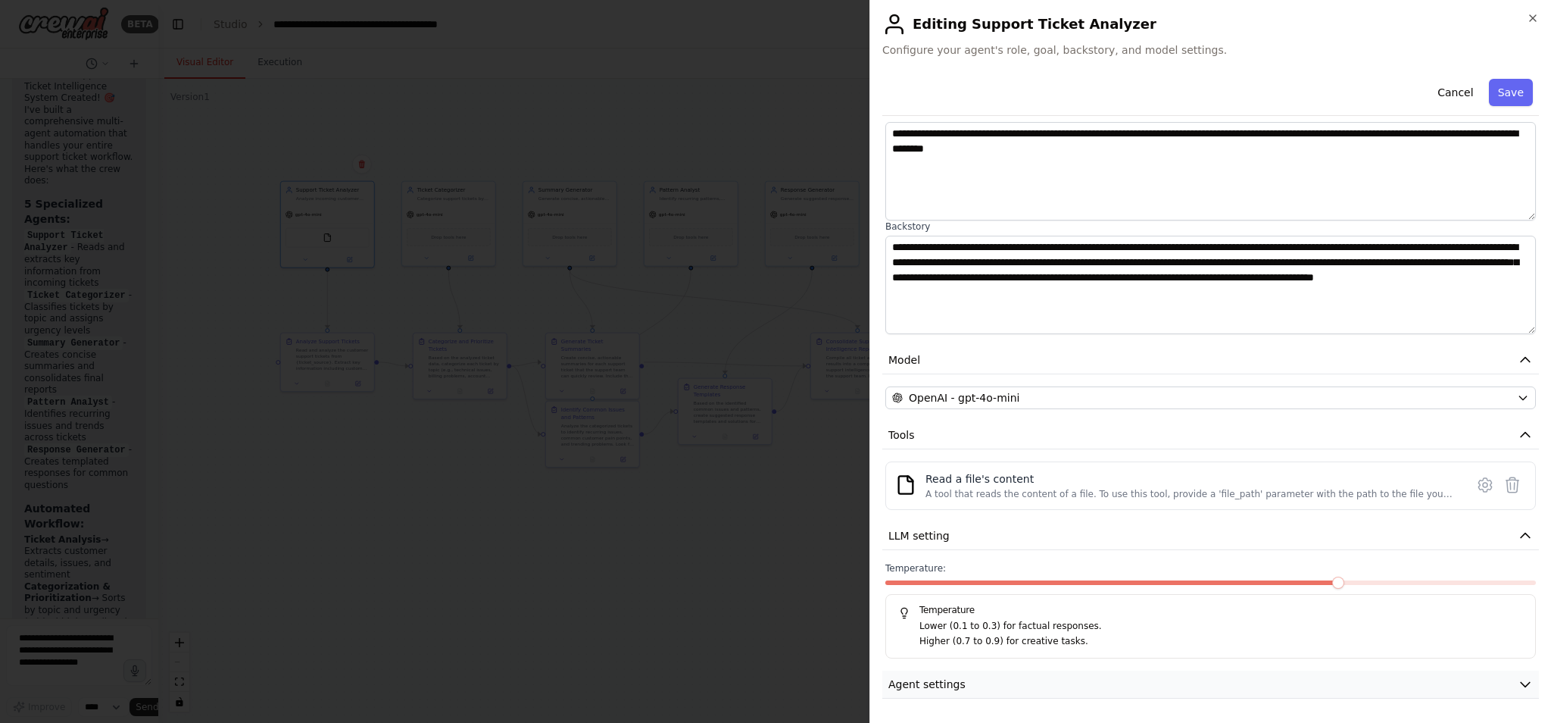
click at [1144, 595] on icon "button" at bounding box center [1525, 684] width 9 height 5
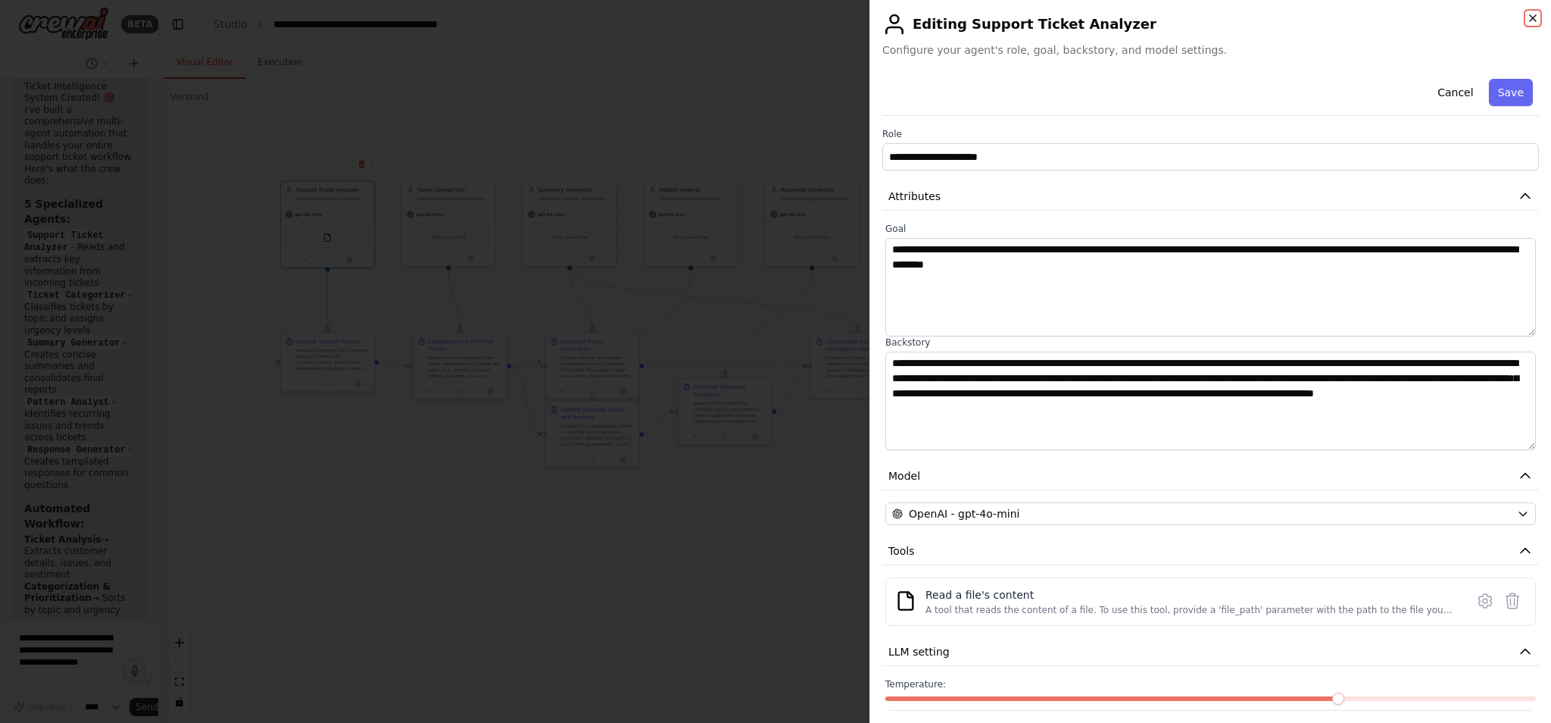
click at [1144, 14] on icon "button" at bounding box center [1533, 18] width 12 height 12
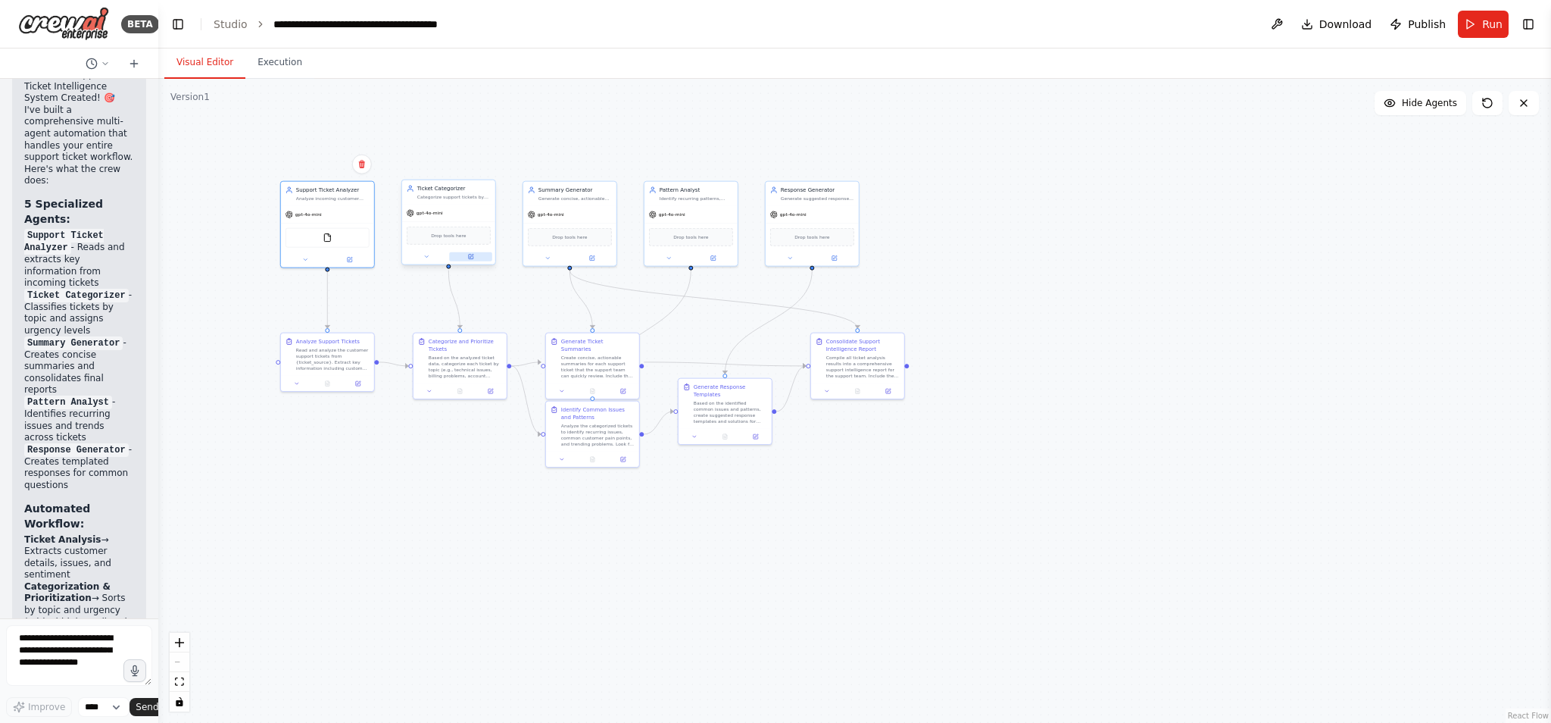
click at [473, 254] on icon at bounding box center [472, 256] width 4 height 4
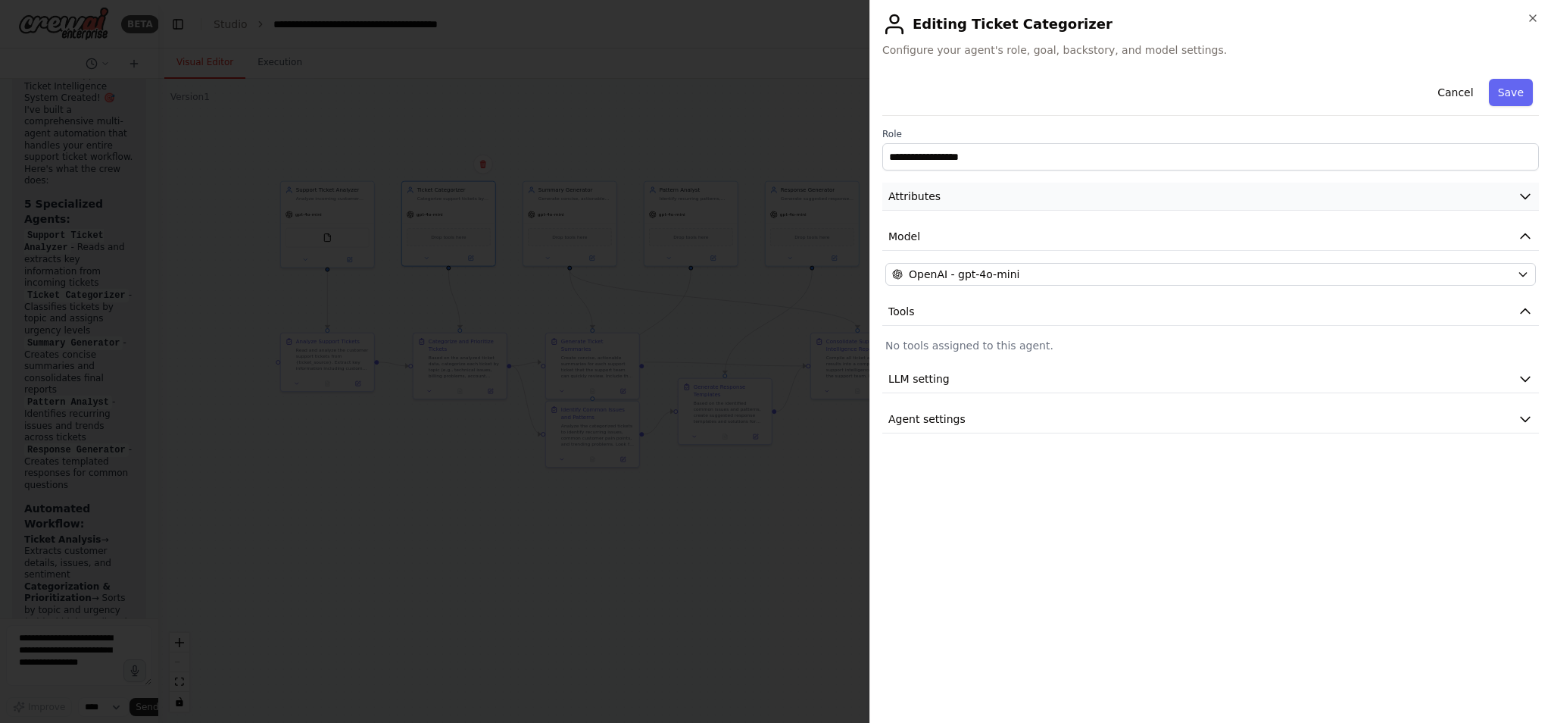
click at [1144, 196] on icon "button" at bounding box center [1525, 196] width 15 height 15
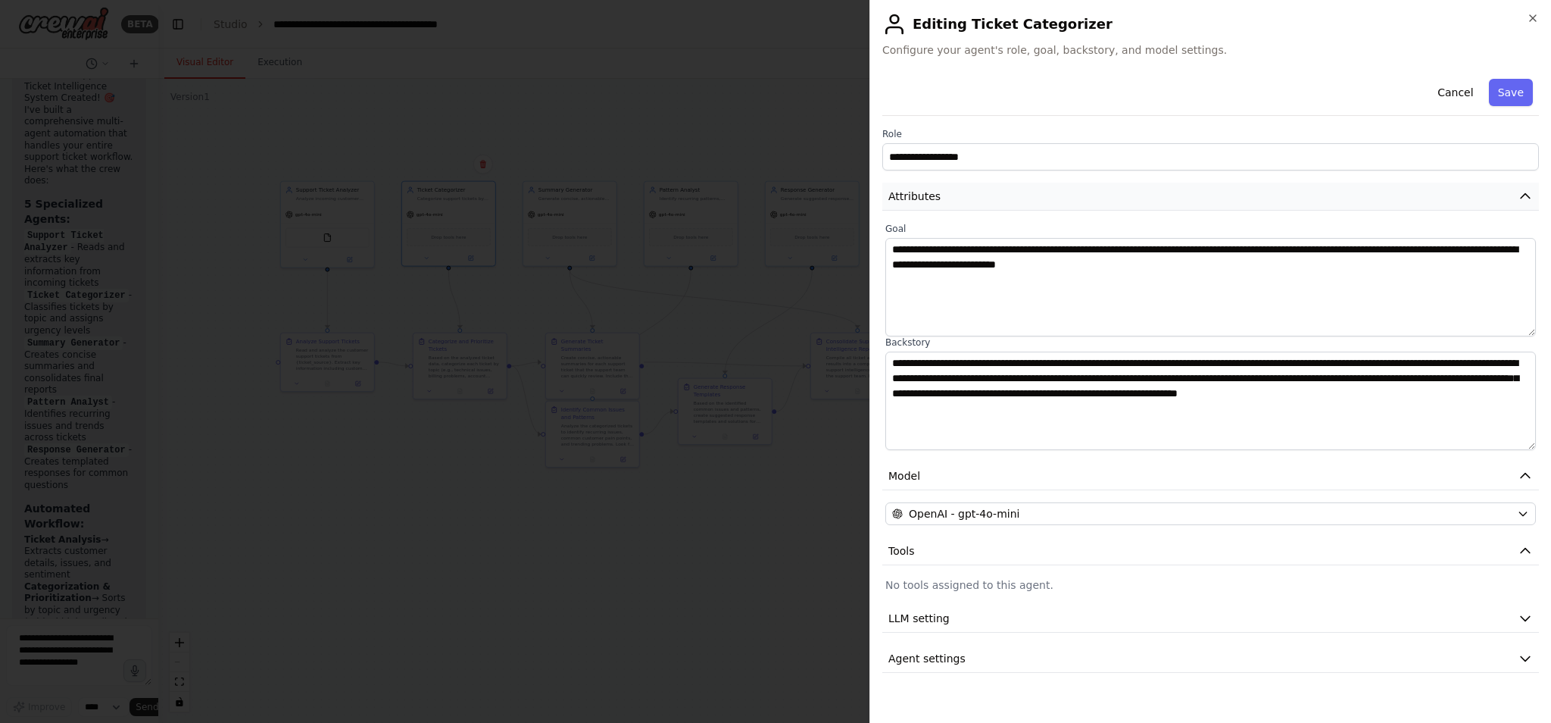
click at [1144, 196] on icon "button" at bounding box center [1525, 196] width 15 height 15
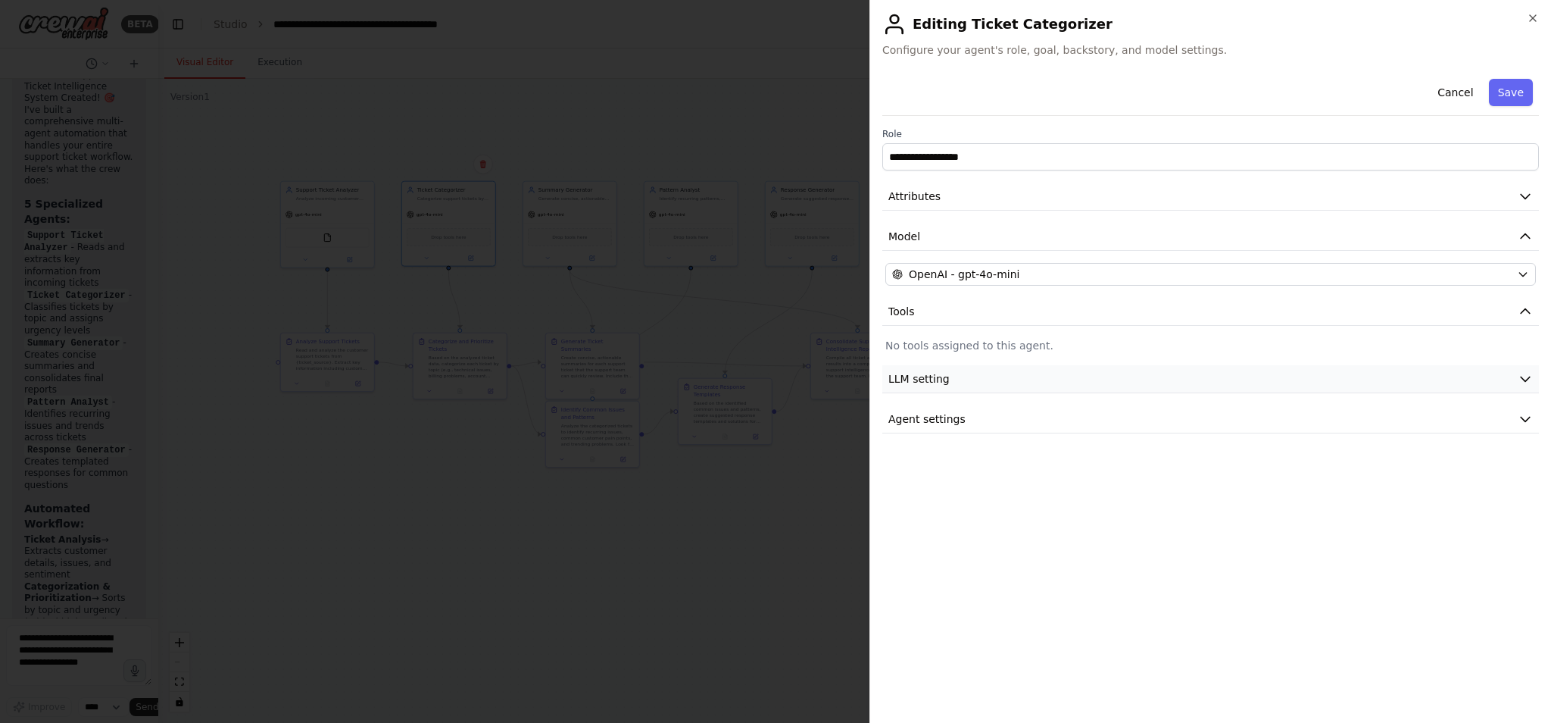
click at [1144, 377] on icon "button" at bounding box center [1525, 378] width 15 height 15
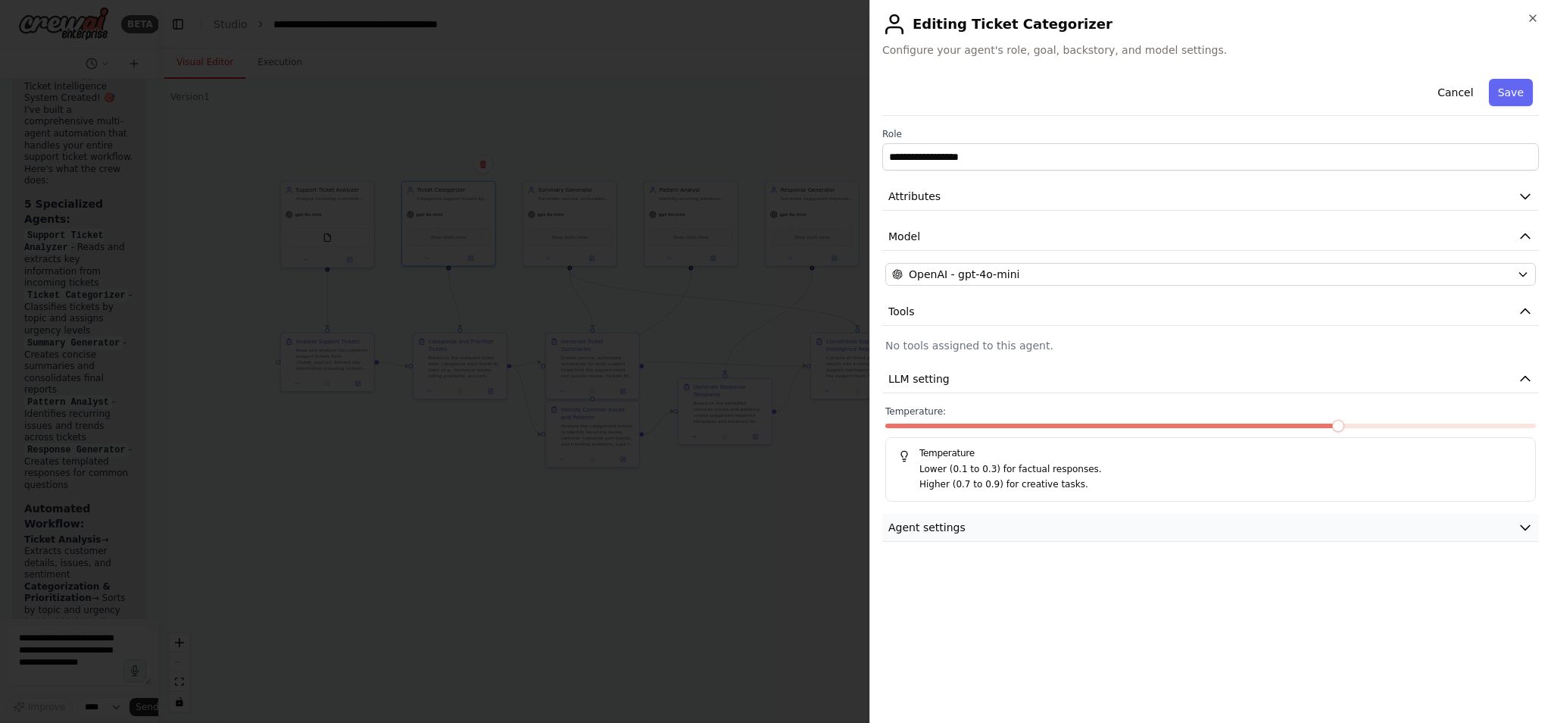
click at [1144, 528] on icon "button" at bounding box center [1525, 528] width 9 height 5
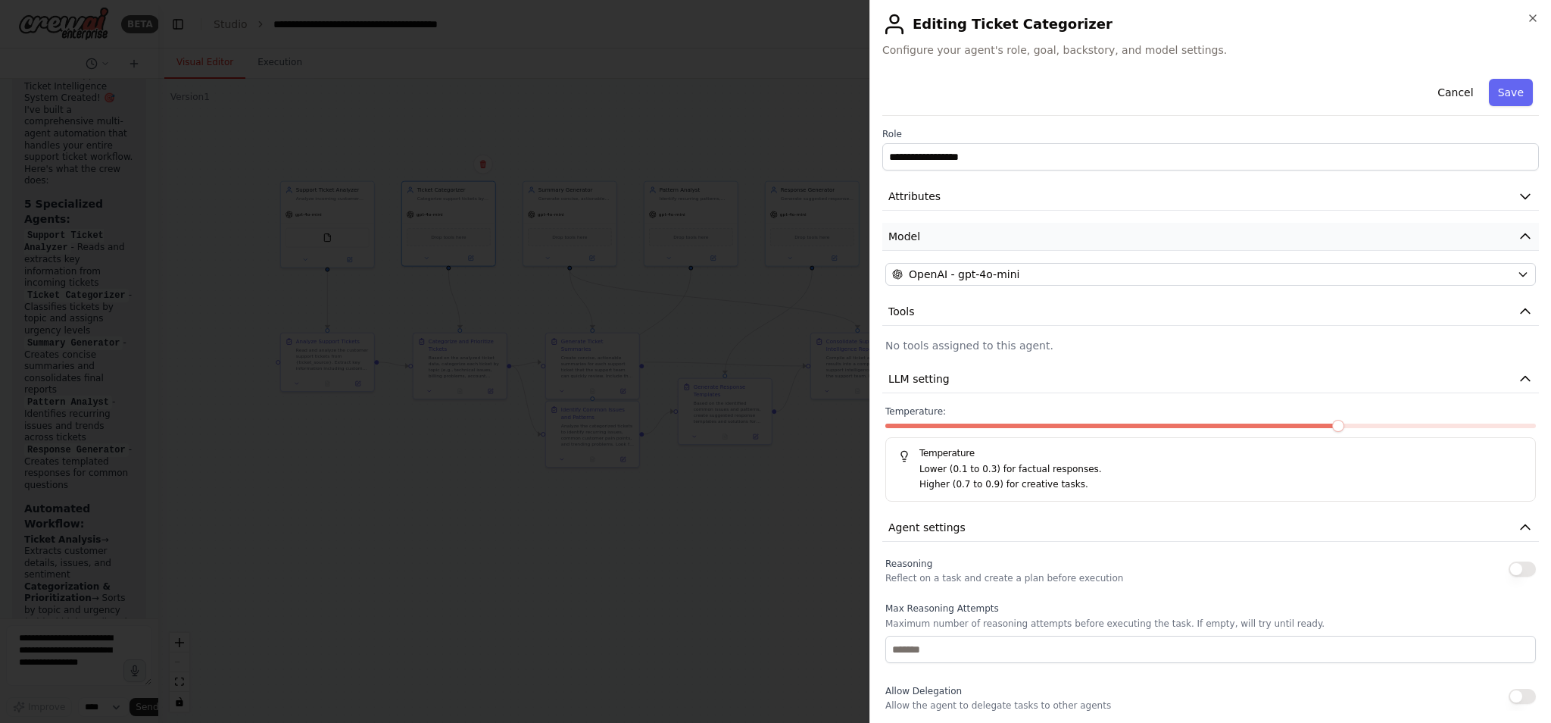
click at [1144, 233] on icon "button" at bounding box center [1525, 236] width 15 height 15
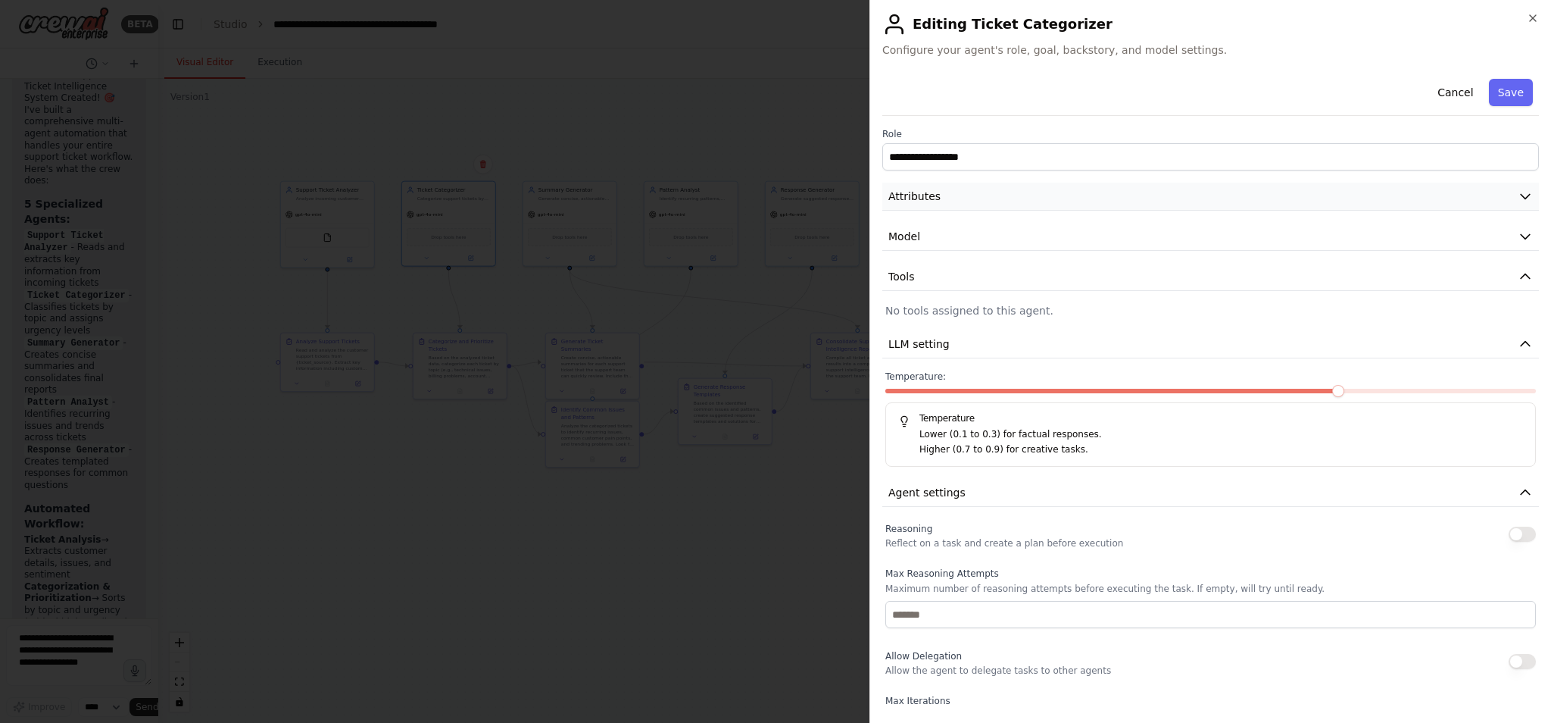
click at [1144, 197] on icon "button" at bounding box center [1525, 197] width 9 height 5
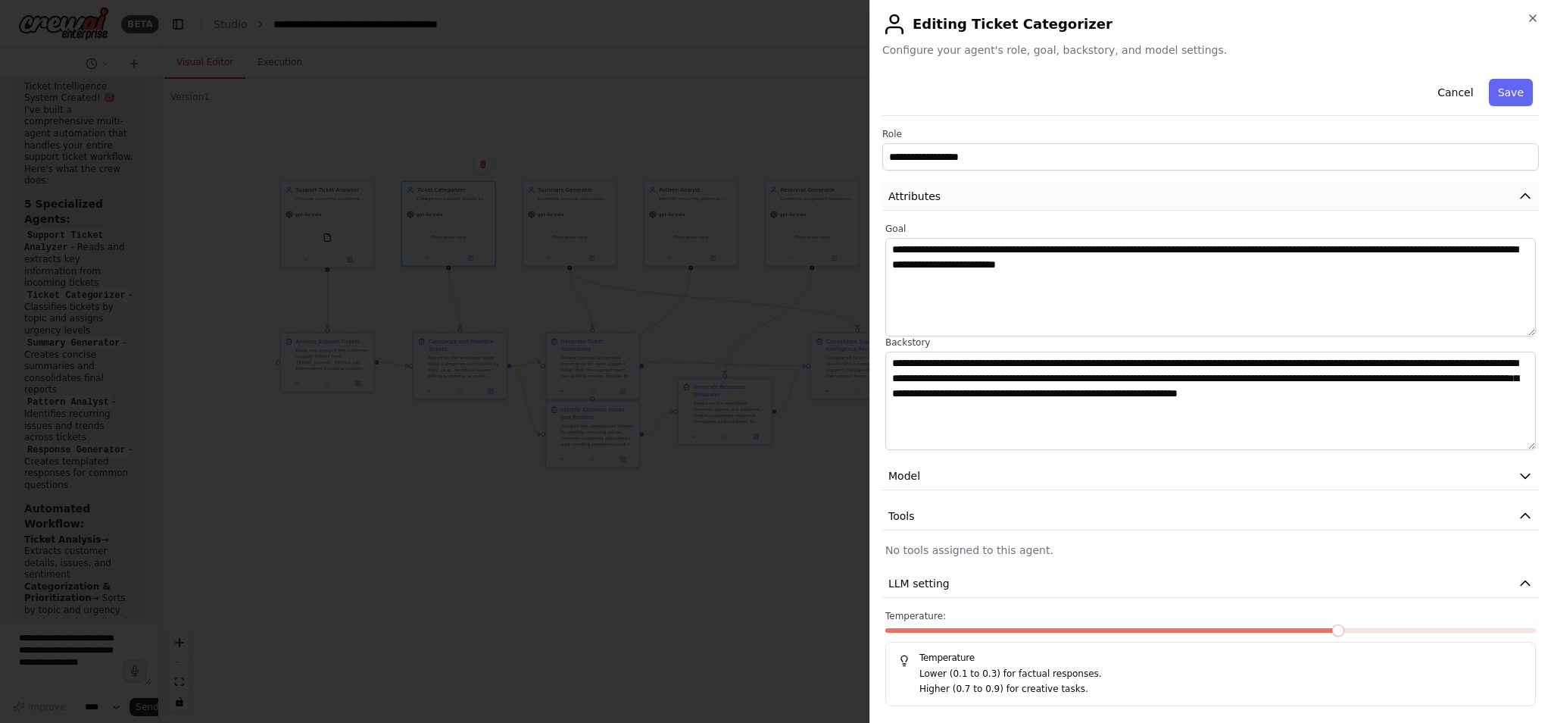
click at [1144, 197] on icon "button" at bounding box center [1525, 196] width 15 height 15
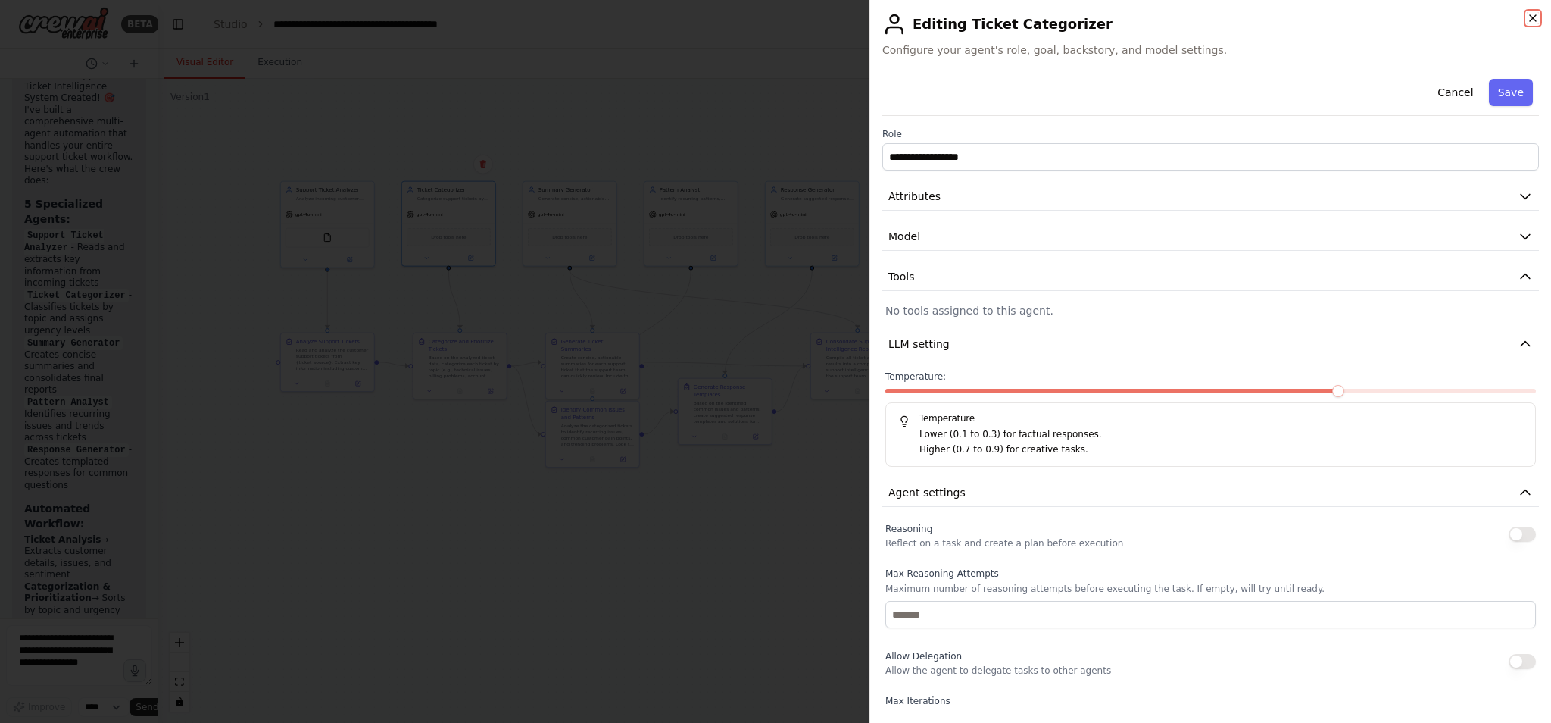
click at [1144, 14] on icon "button" at bounding box center [1533, 18] width 12 height 12
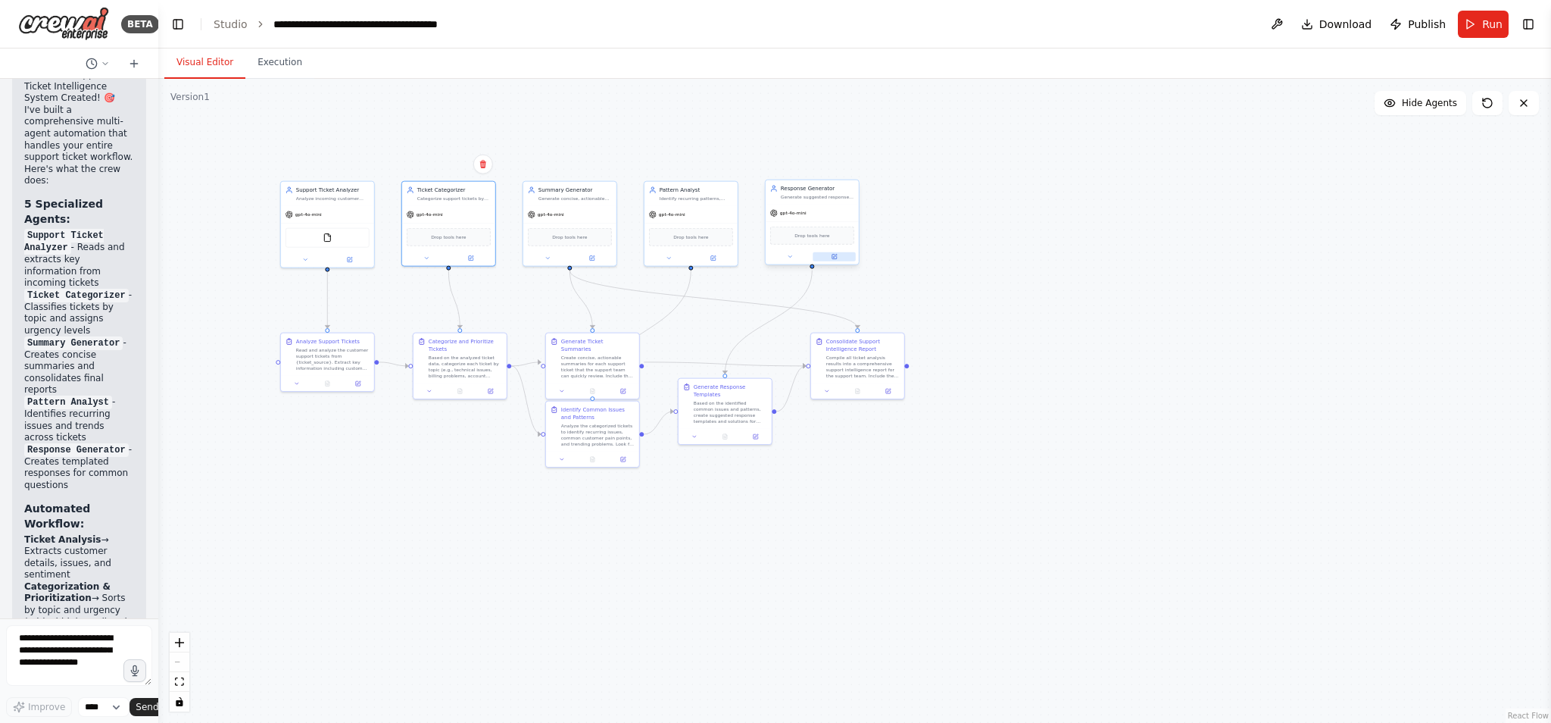
click at [836, 255] on icon at bounding box center [835, 256] width 4 height 4
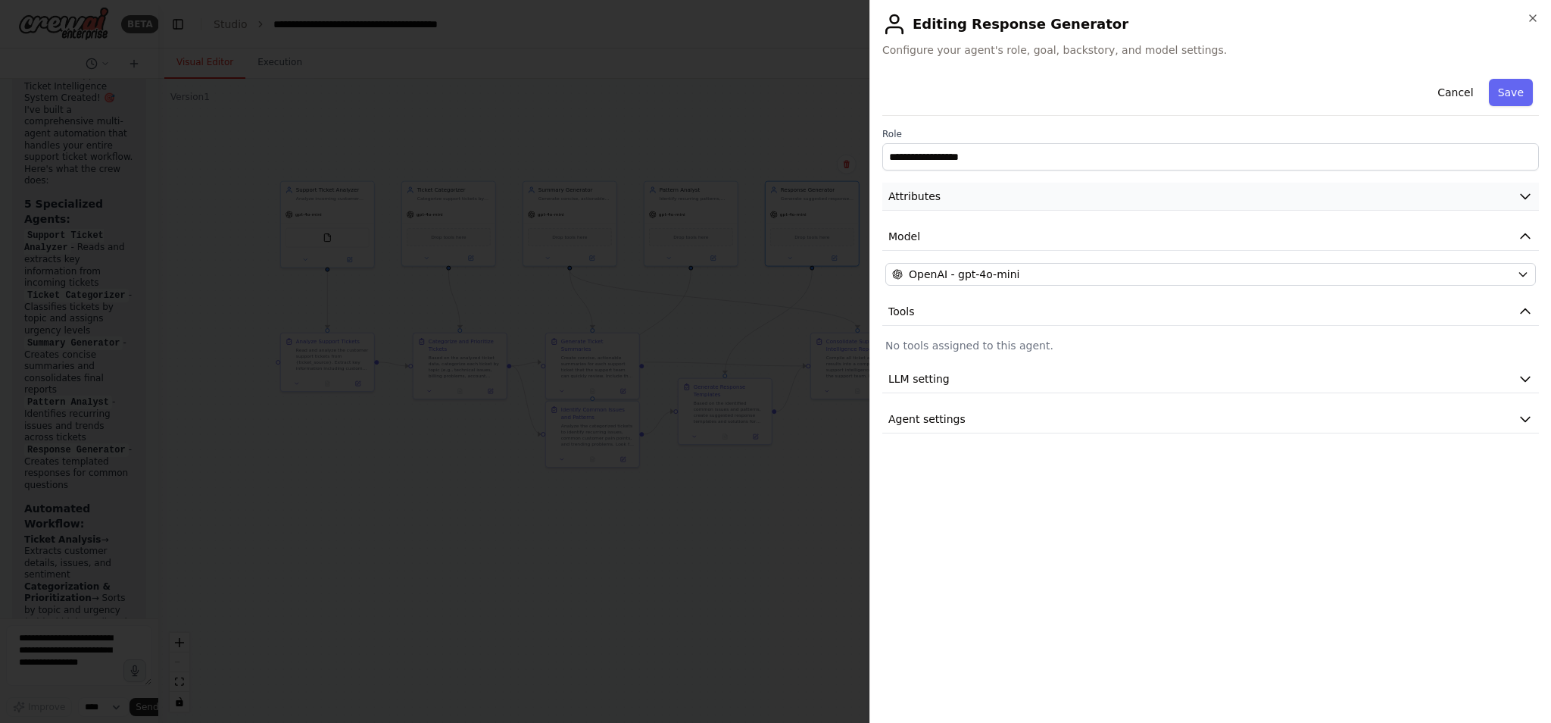
click at [1144, 192] on icon "button" at bounding box center [1525, 196] width 15 height 15
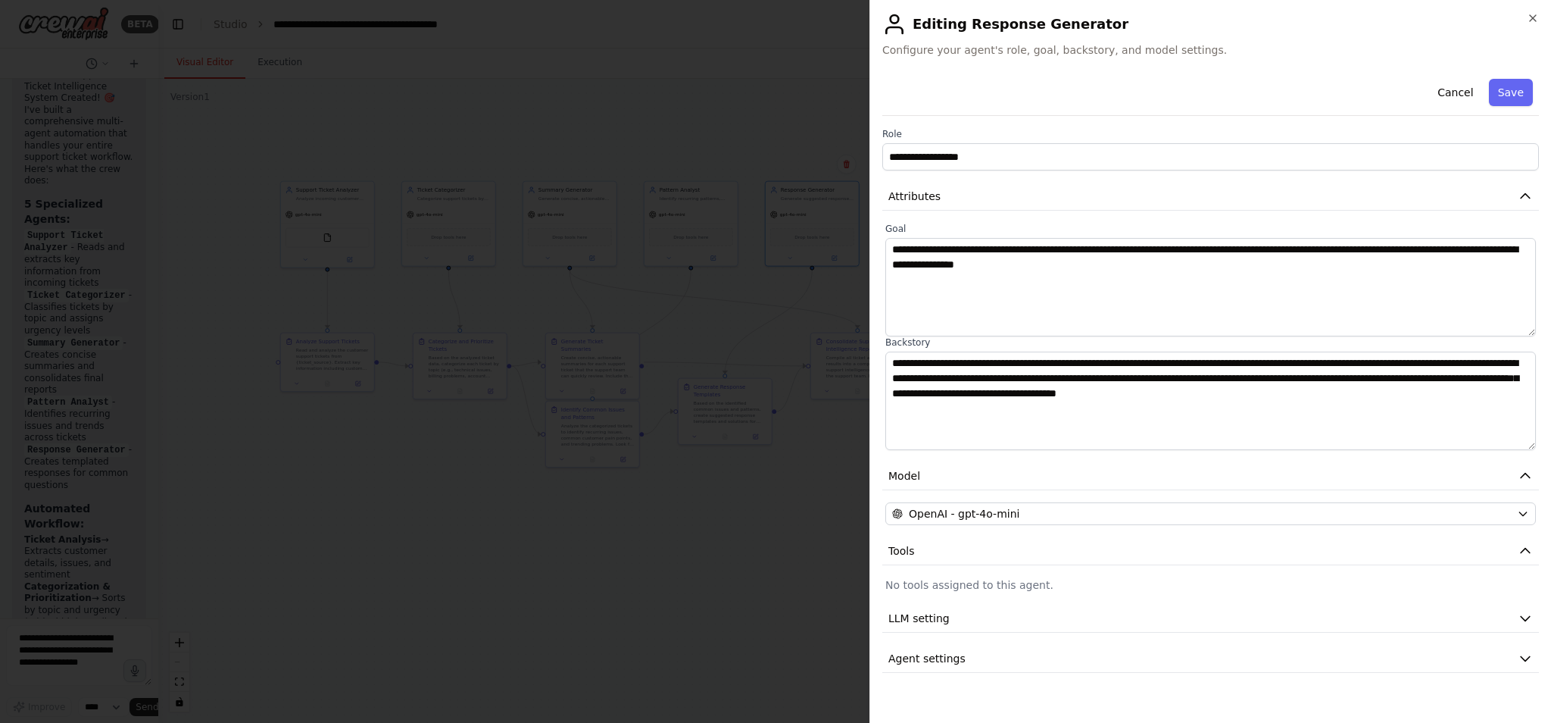
click at [695, 86] on div at bounding box center [775, 361] width 1551 height 723
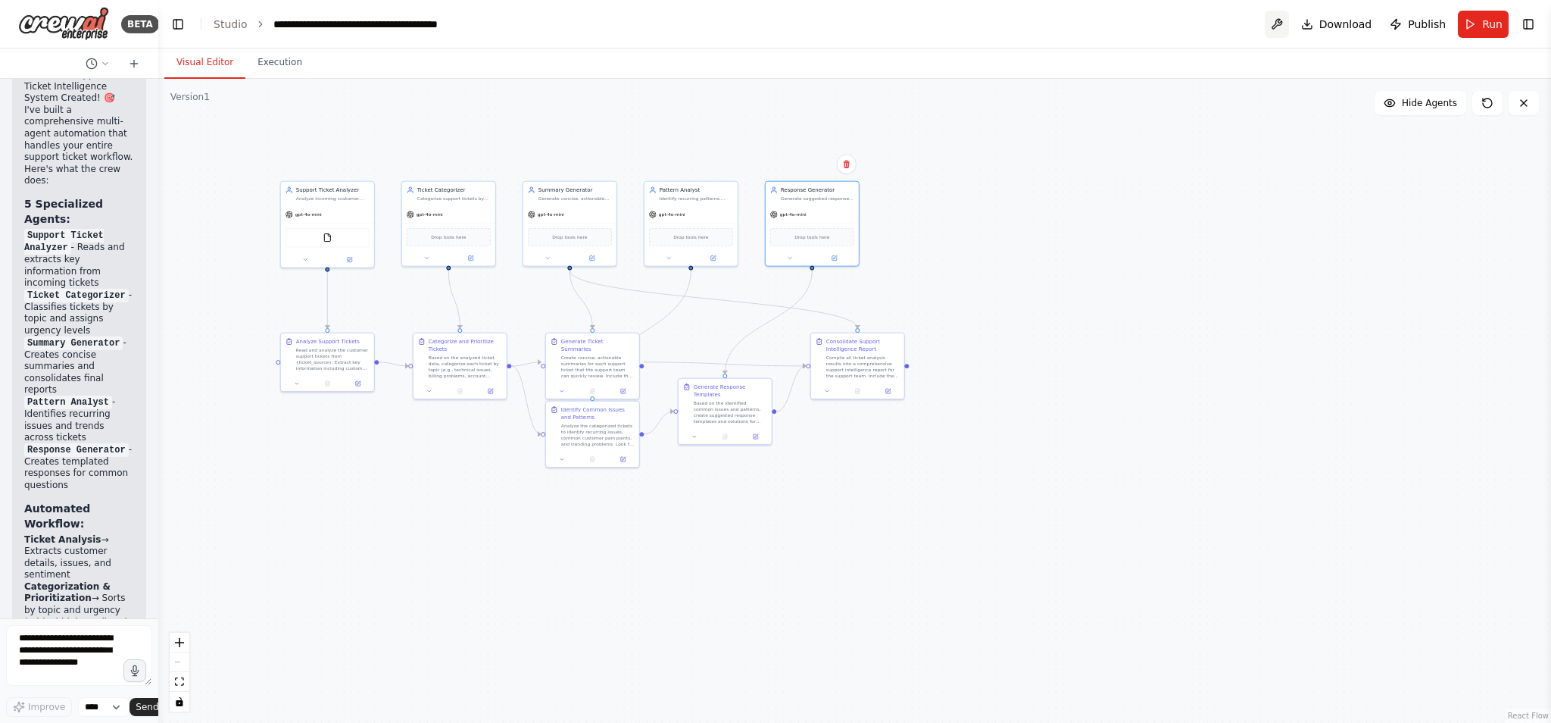
click at [1144, 23] on button at bounding box center [1277, 24] width 24 height 27
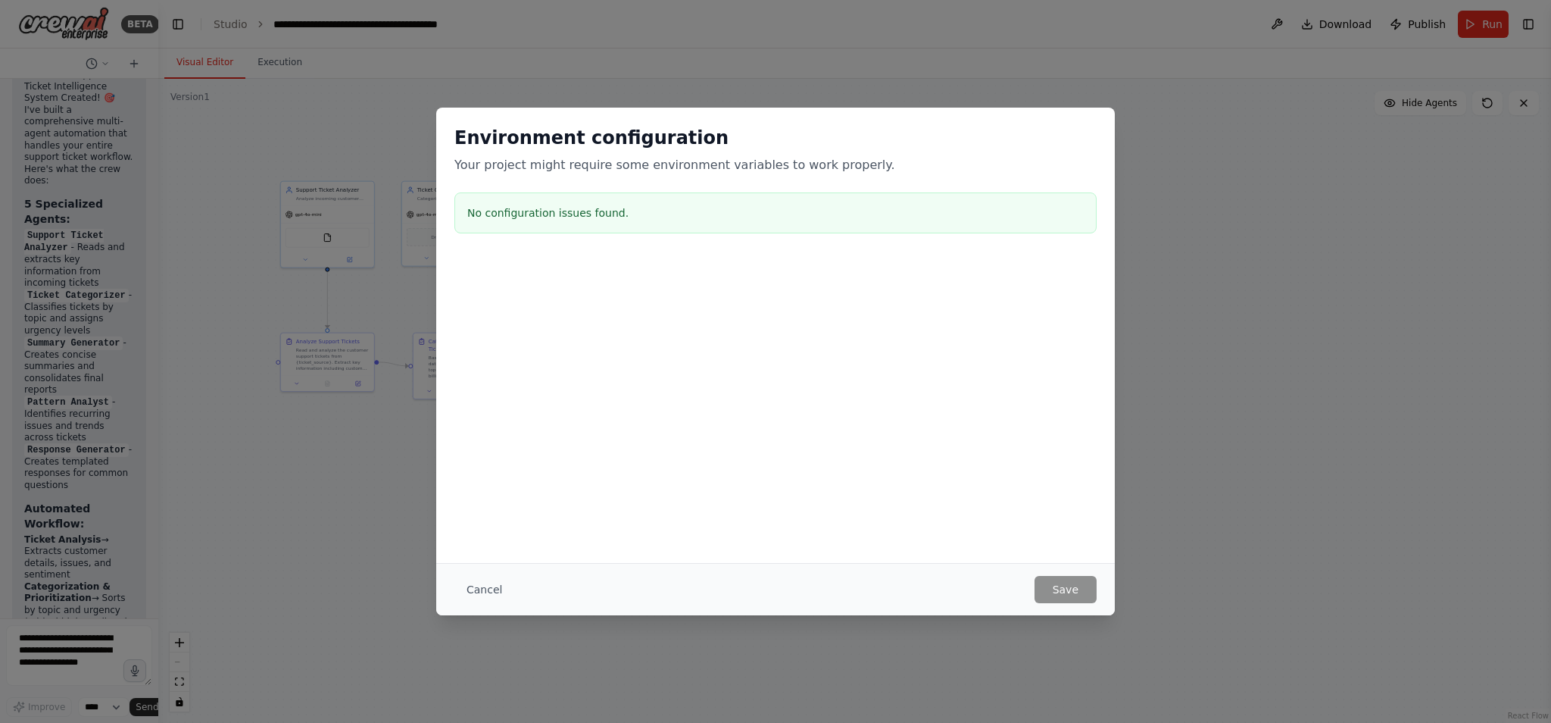
click at [489, 583] on button "Cancel" at bounding box center [484, 589] width 60 height 27
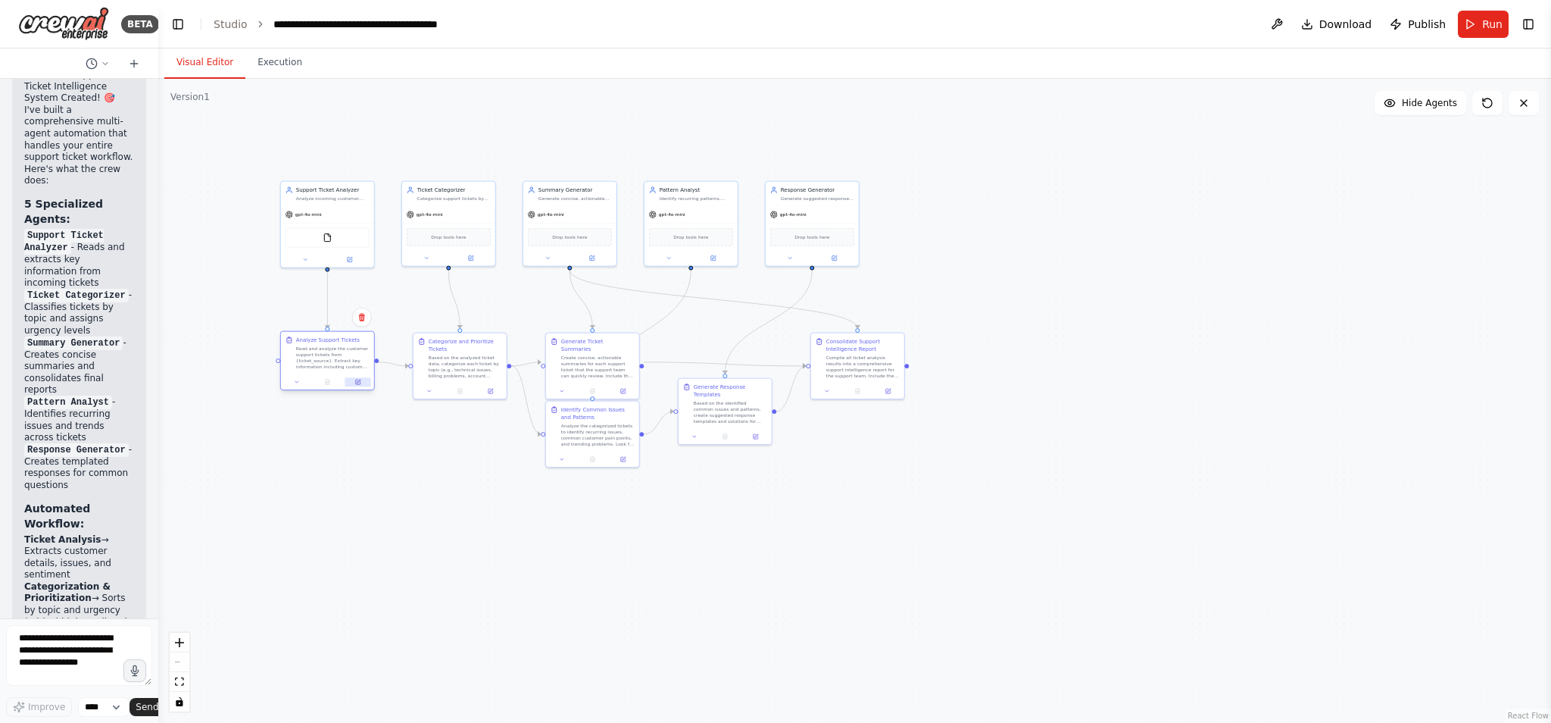
click at [360, 379] on icon at bounding box center [359, 381] width 4 height 4
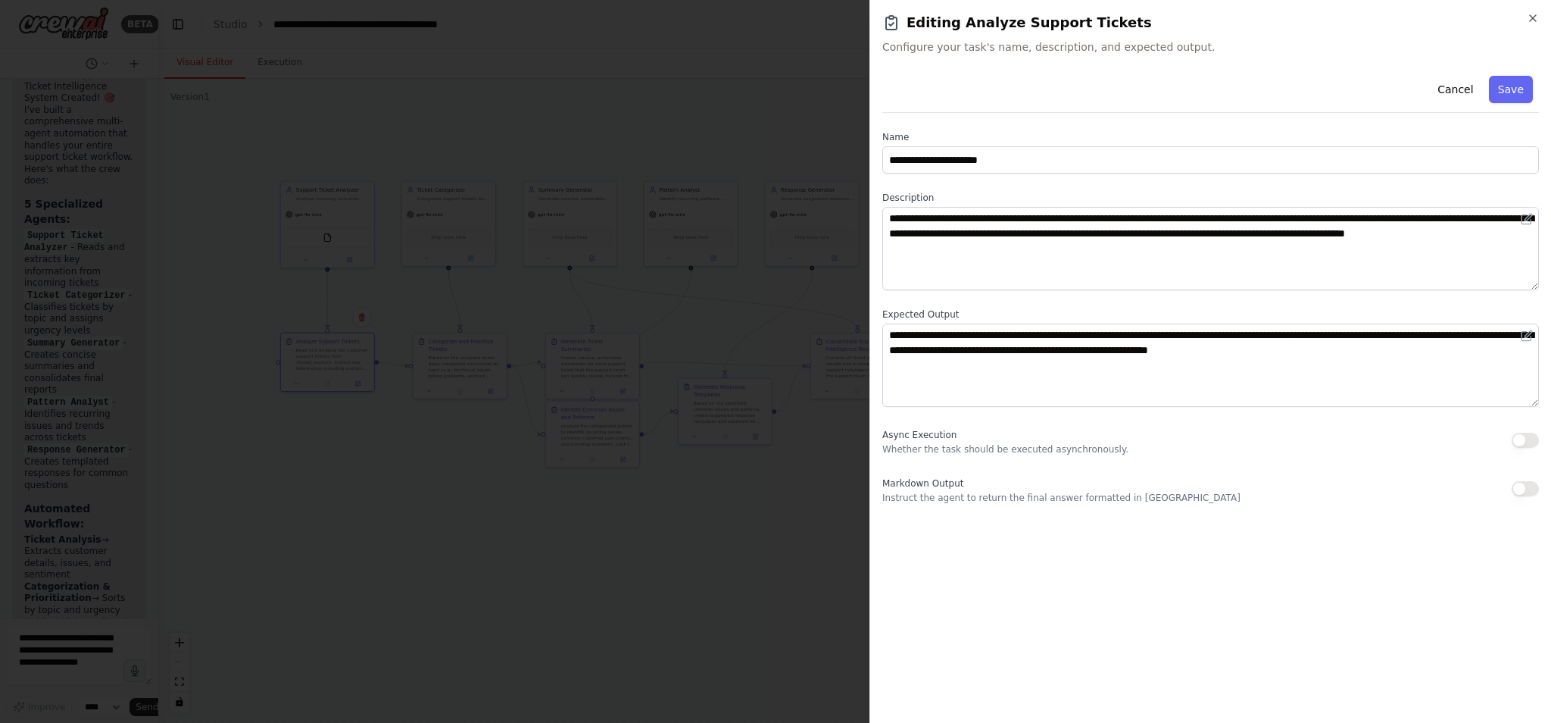
click at [755, 109] on div at bounding box center [775, 361] width 1551 height 723
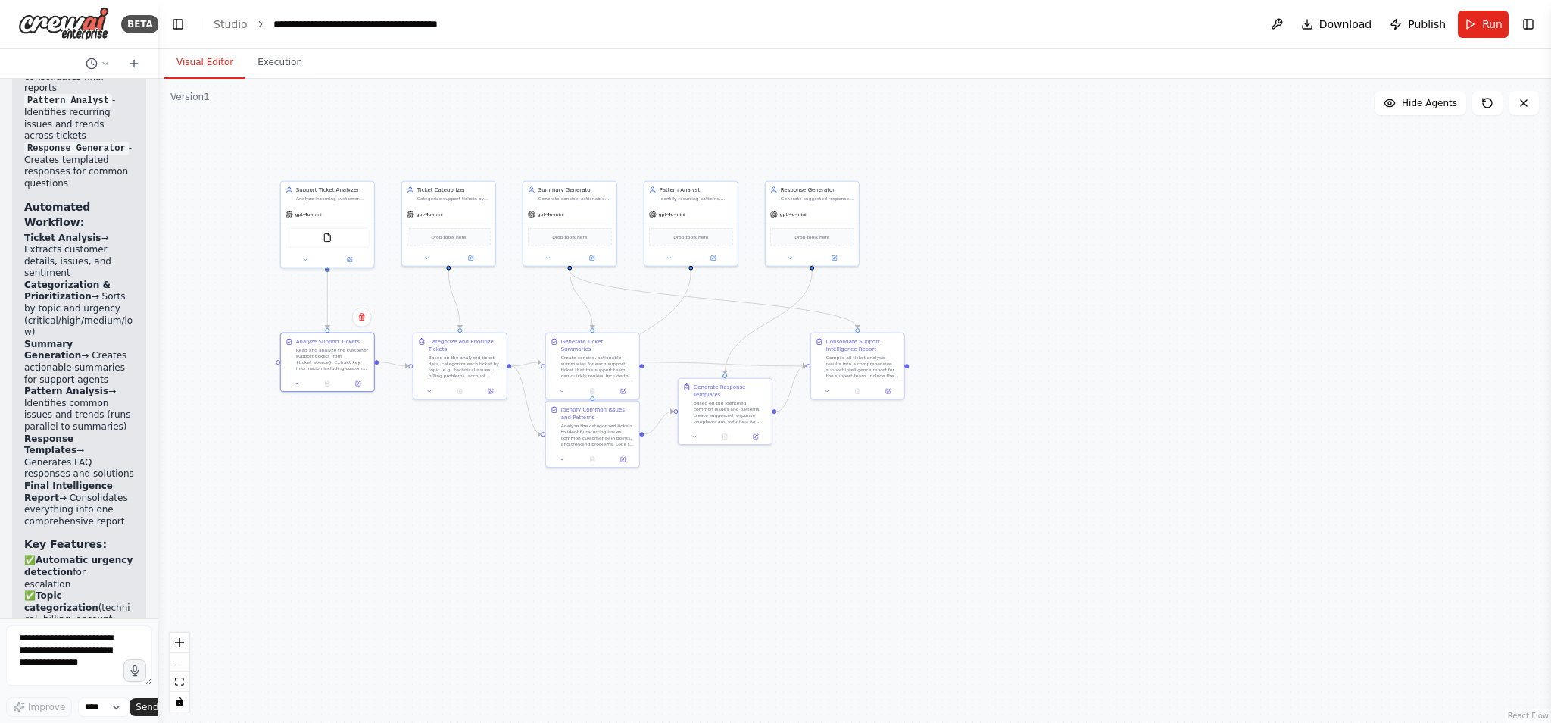
scroll to position [3129, 0]
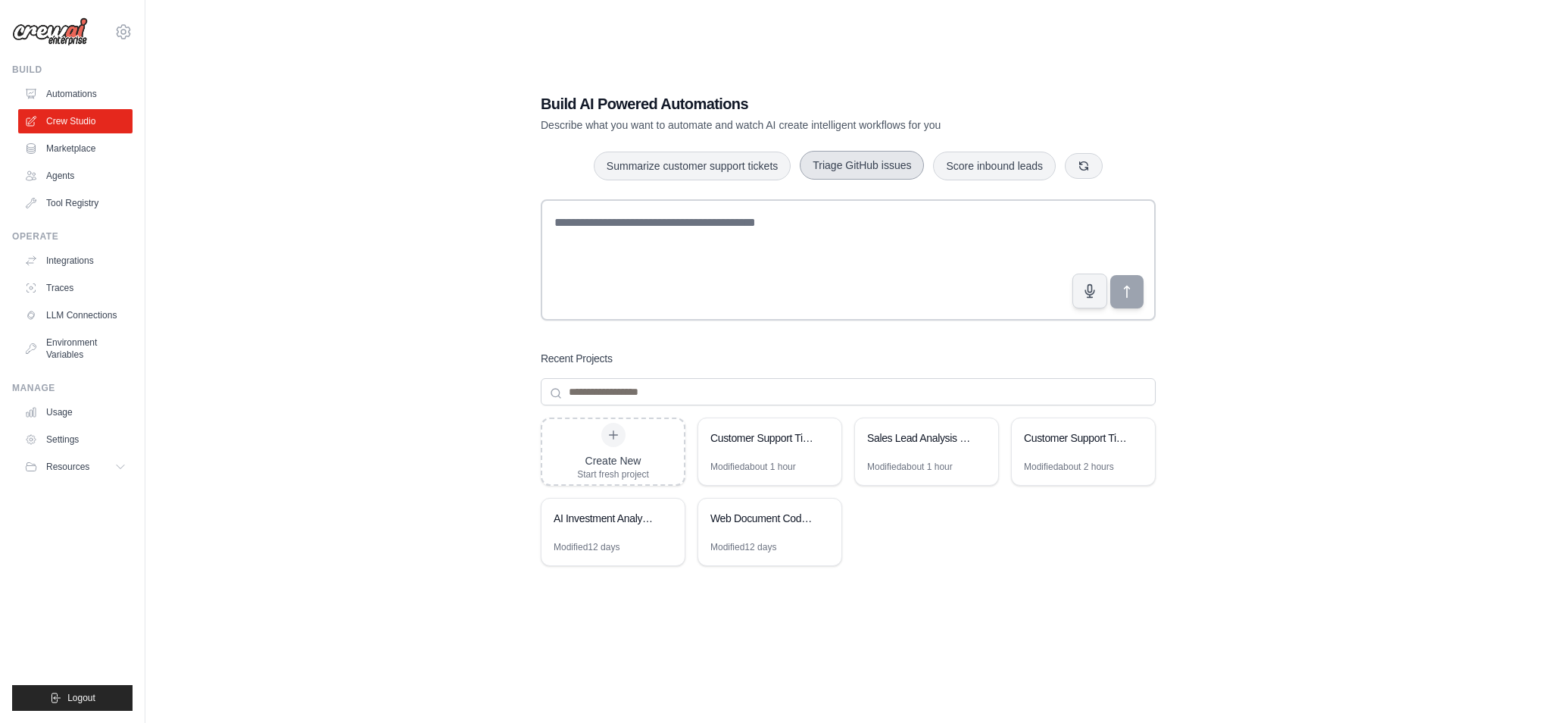
click at [850, 167] on button "Triage GitHub issues" at bounding box center [862, 165] width 124 height 29
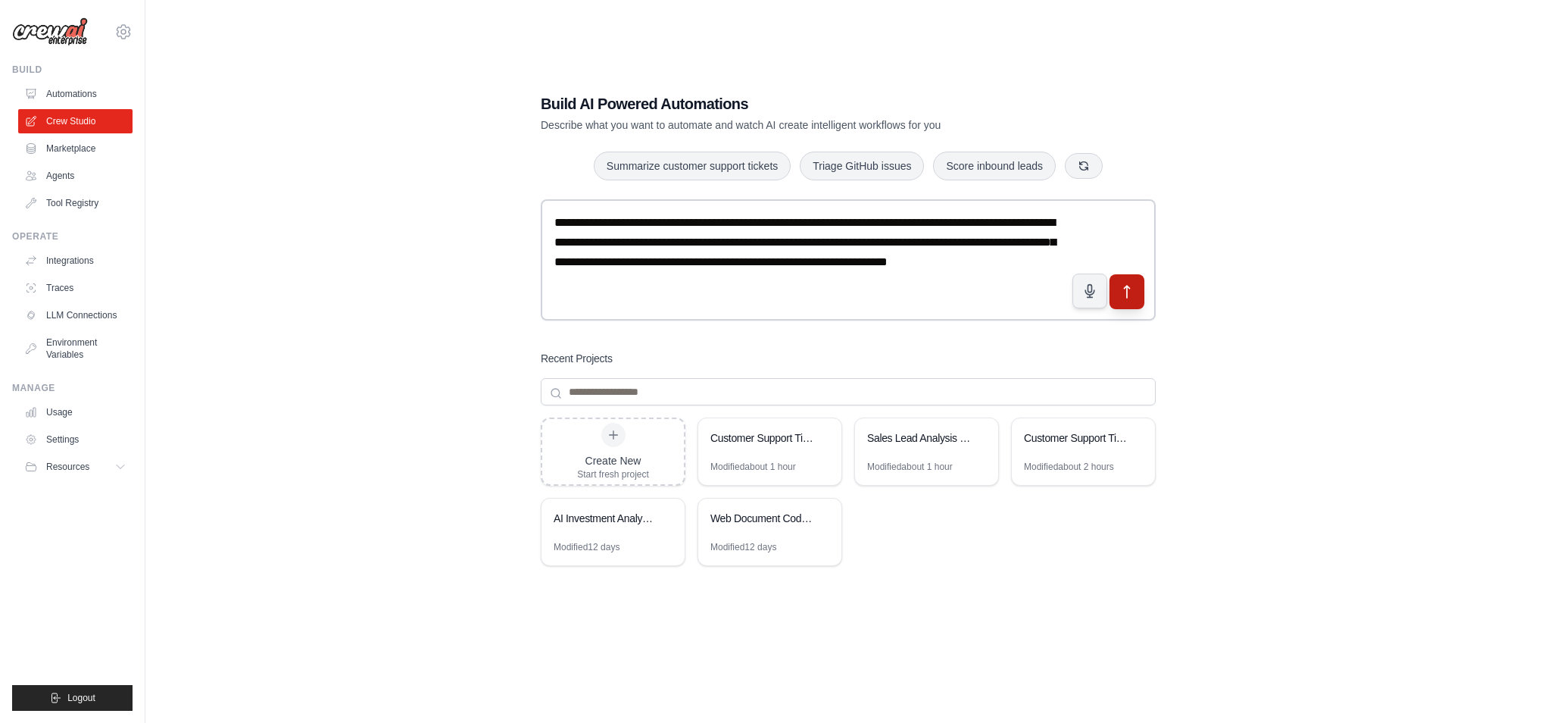
click at [1131, 295] on icon "submit" at bounding box center [1127, 292] width 16 height 16
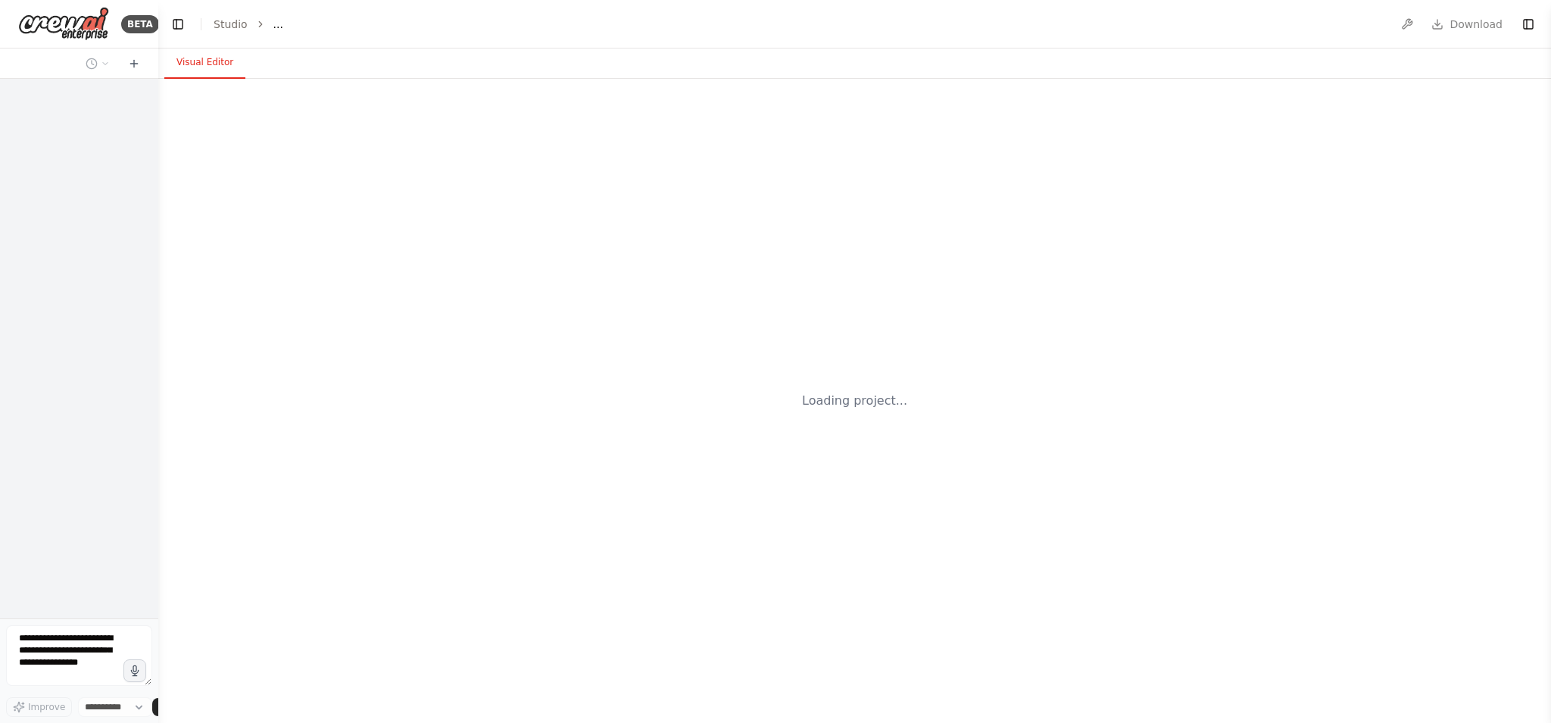
select select "****"
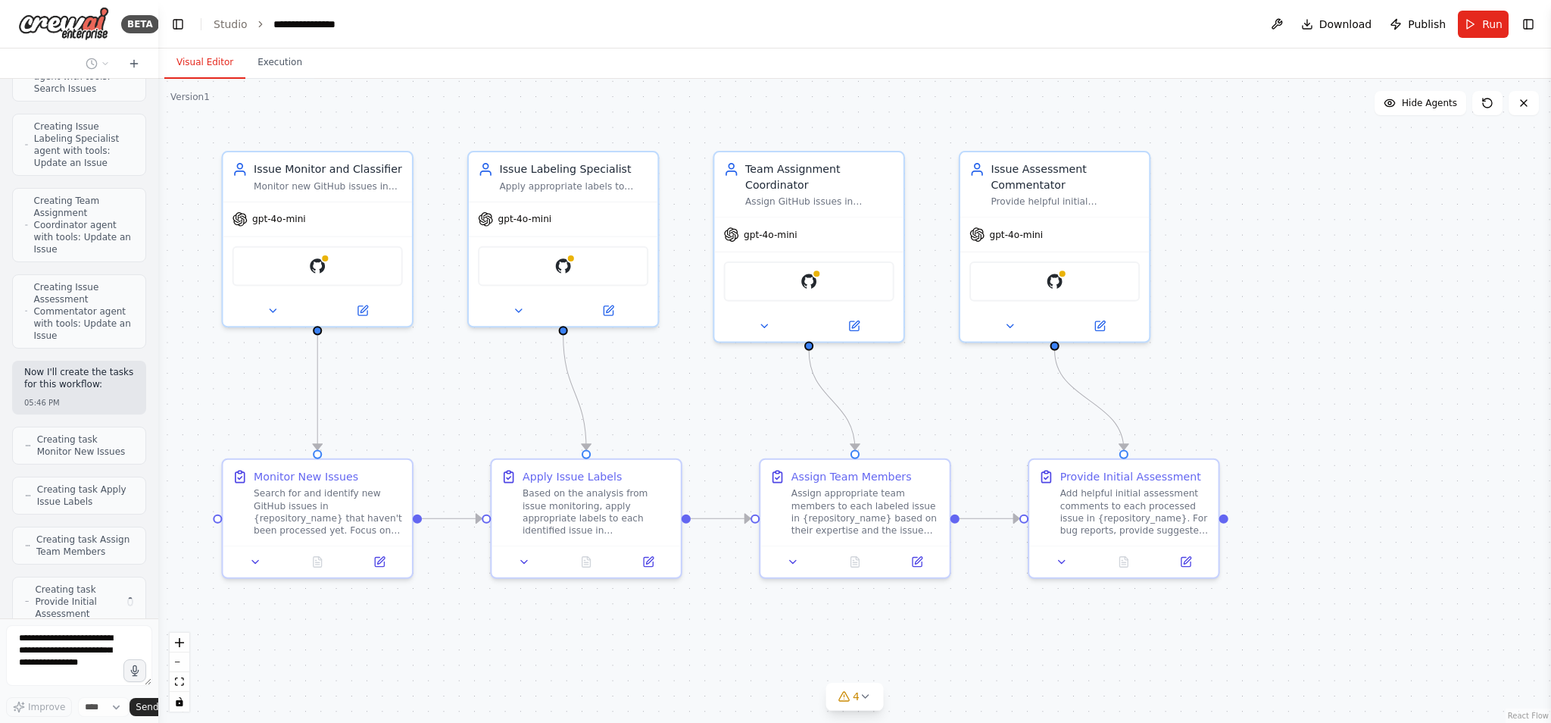
scroll to position [1516, 0]
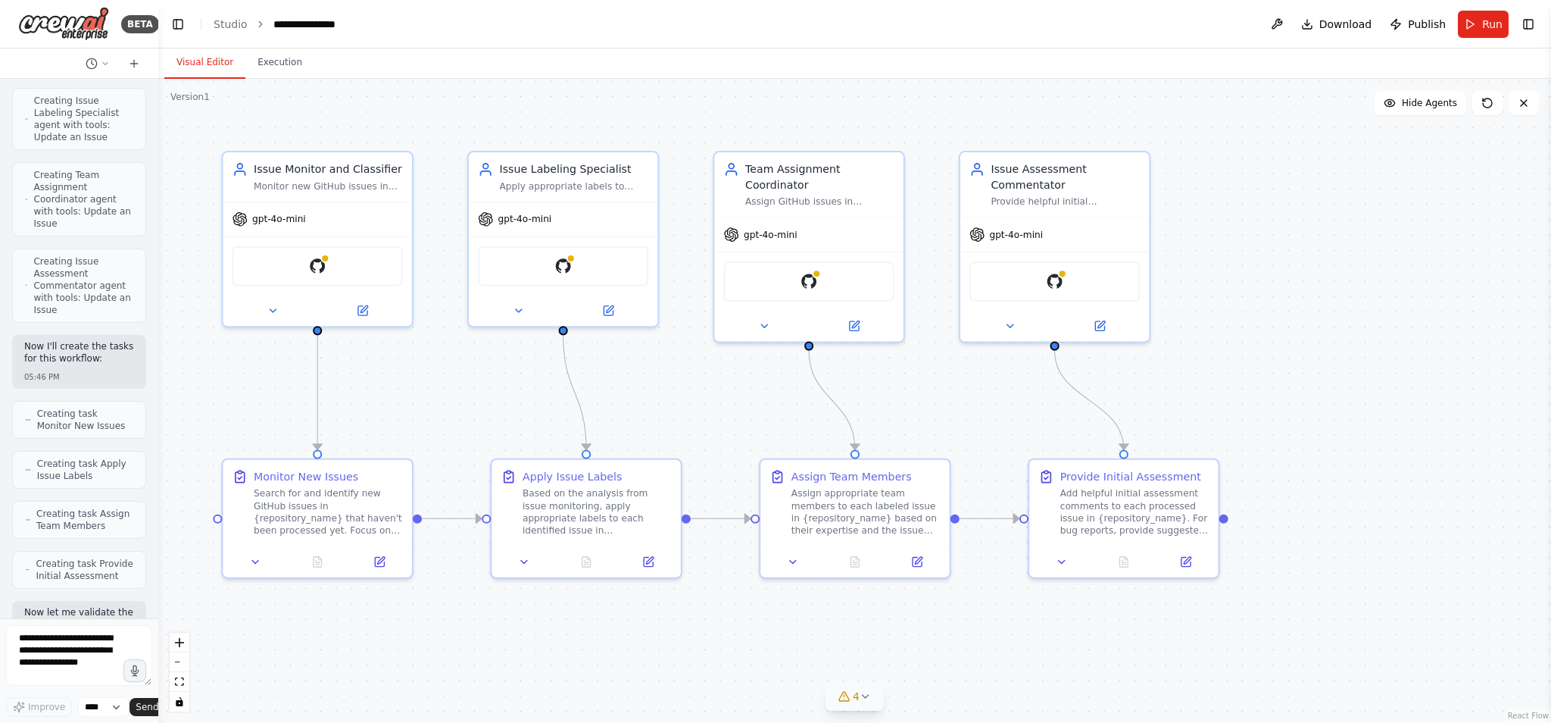
click at [867, 695] on icon at bounding box center [866, 696] width 12 height 12
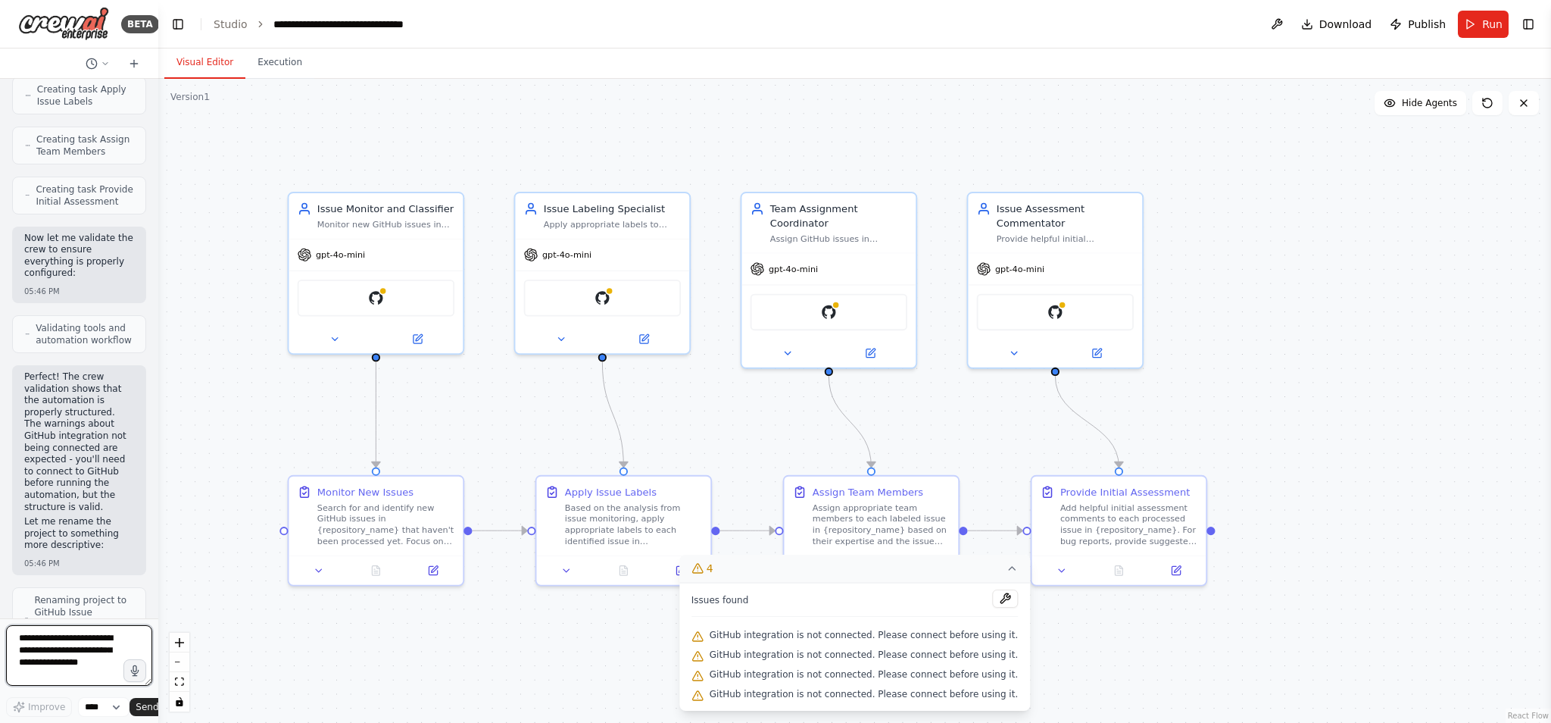
scroll to position [2037, 0]
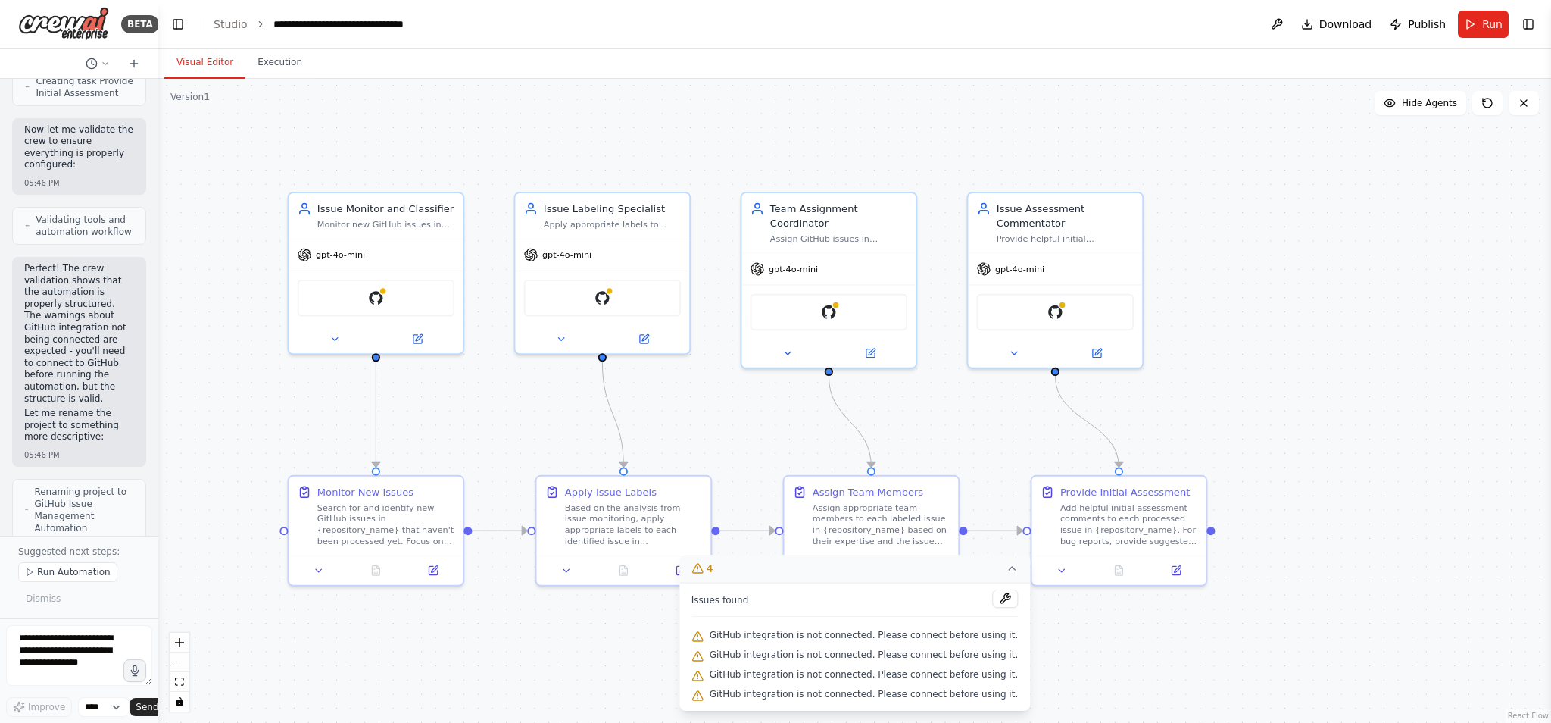
click at [1089, 652] on div ".deletable-edge-delete-btn { width: 20px; height: 20px; border: 0px solid #ffff…" at bounding box center [854, 401] width 1393 height 644
click at [562, 654] on div ".deletable-edge-delete-btn { width: 20px; height: 20px; border: 0px solid #ffff…" at bounding box center [854, 401] width 1393 height 644
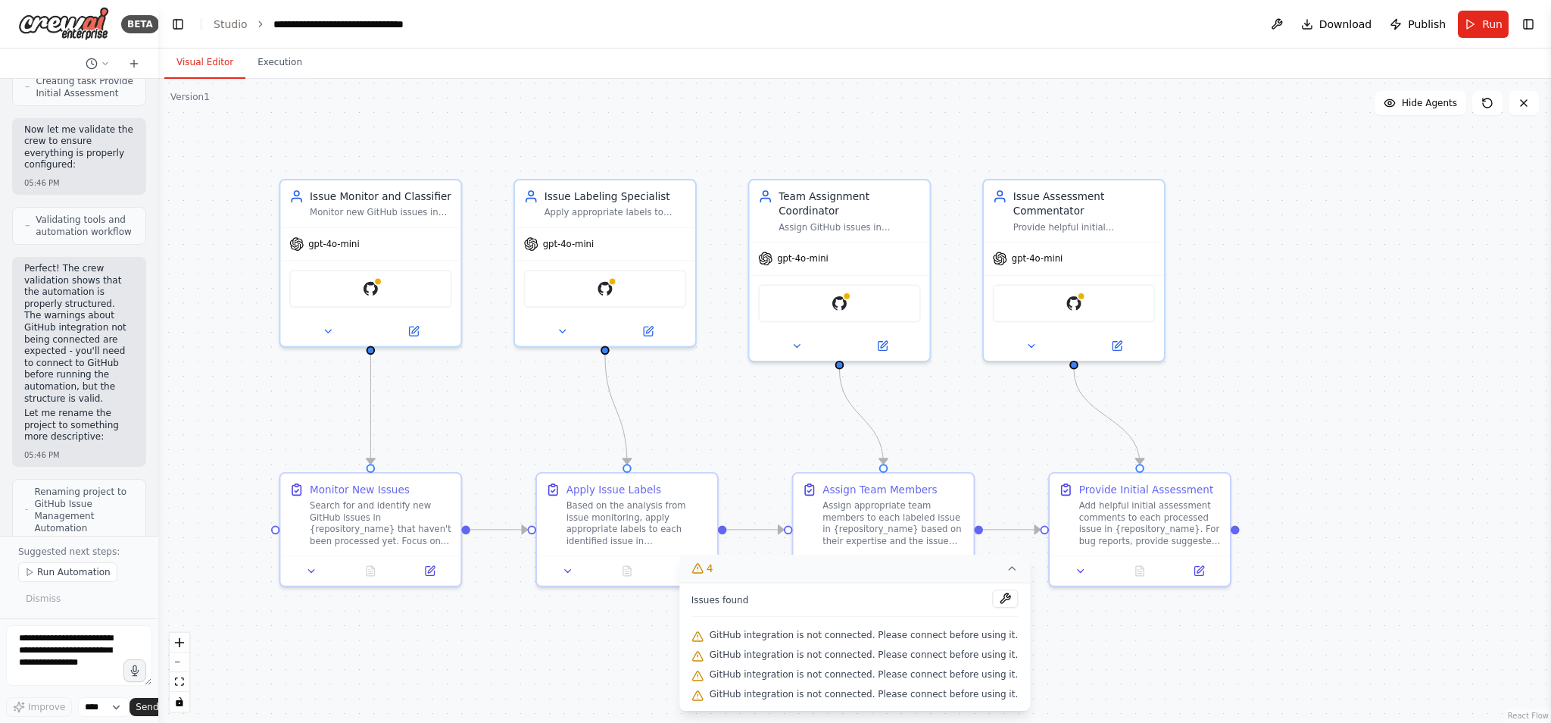
click at [237, 361] on div ".deletable-edge-delete-btn { width: 20px; height: 20px; border: 0px solid #ffff…" at bounding box center [854, 401] width 1393 height 644
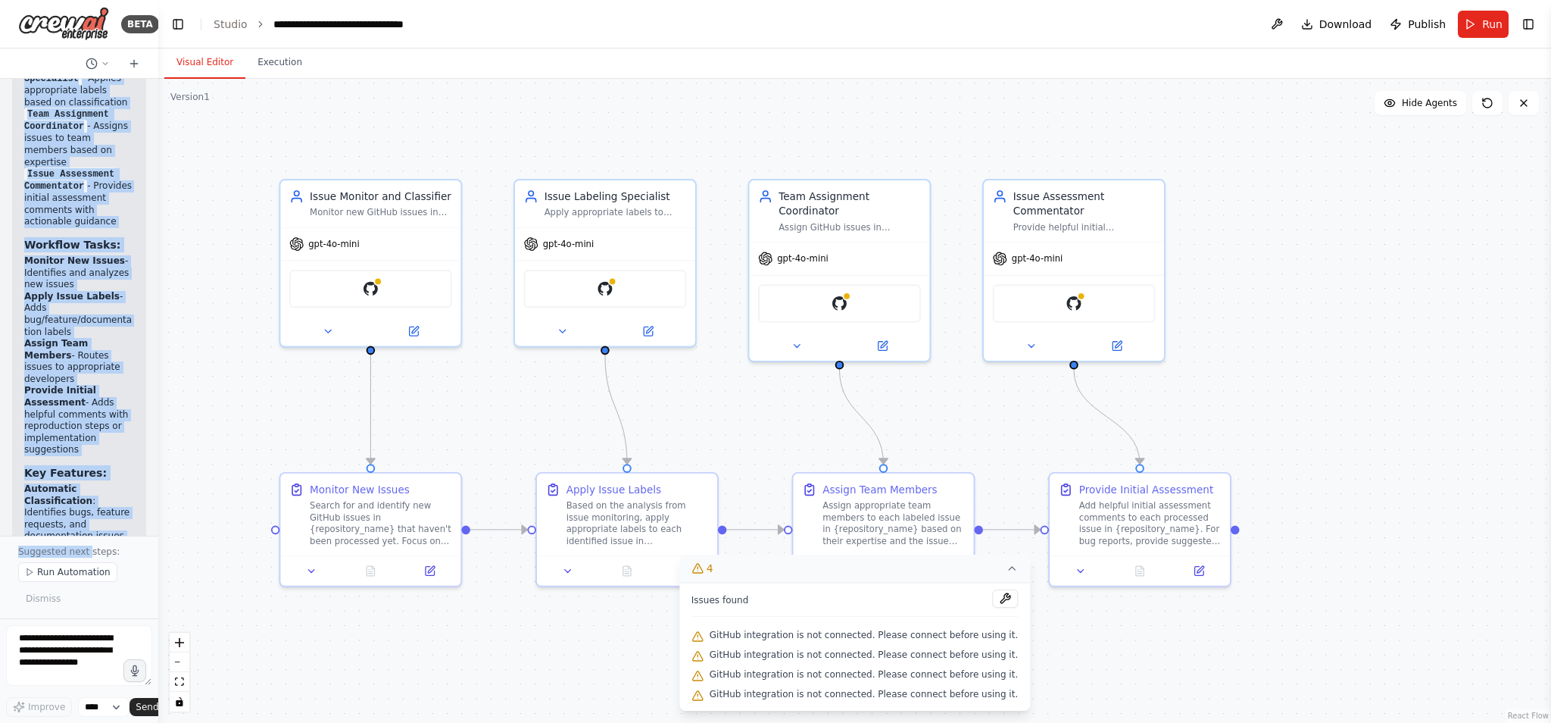
scroll to position [3171, 0]
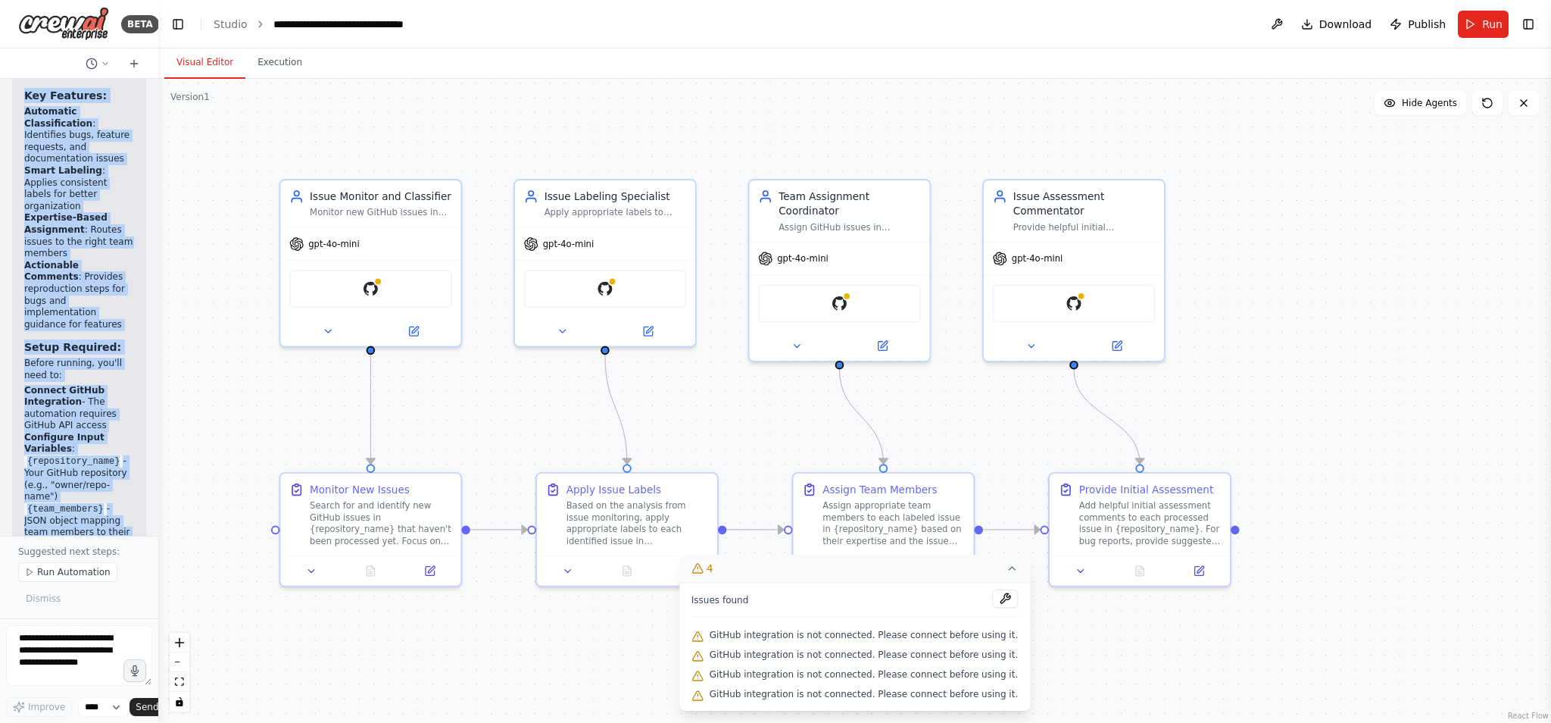
drag, startPoint x: 24, startPoint y: 98, endPoint x: 101, endPoint y: 523, distance: 431.8
click at [101, 523] on div "Build a crew that monitors new GitHub issues in my repository, automatically la…" at bounding box center [79, 307] width 158 height 457
copy div "Lorem i dolo sita consecte adi EliTse doeius te in utlaboreet, doloremagnaal en…"
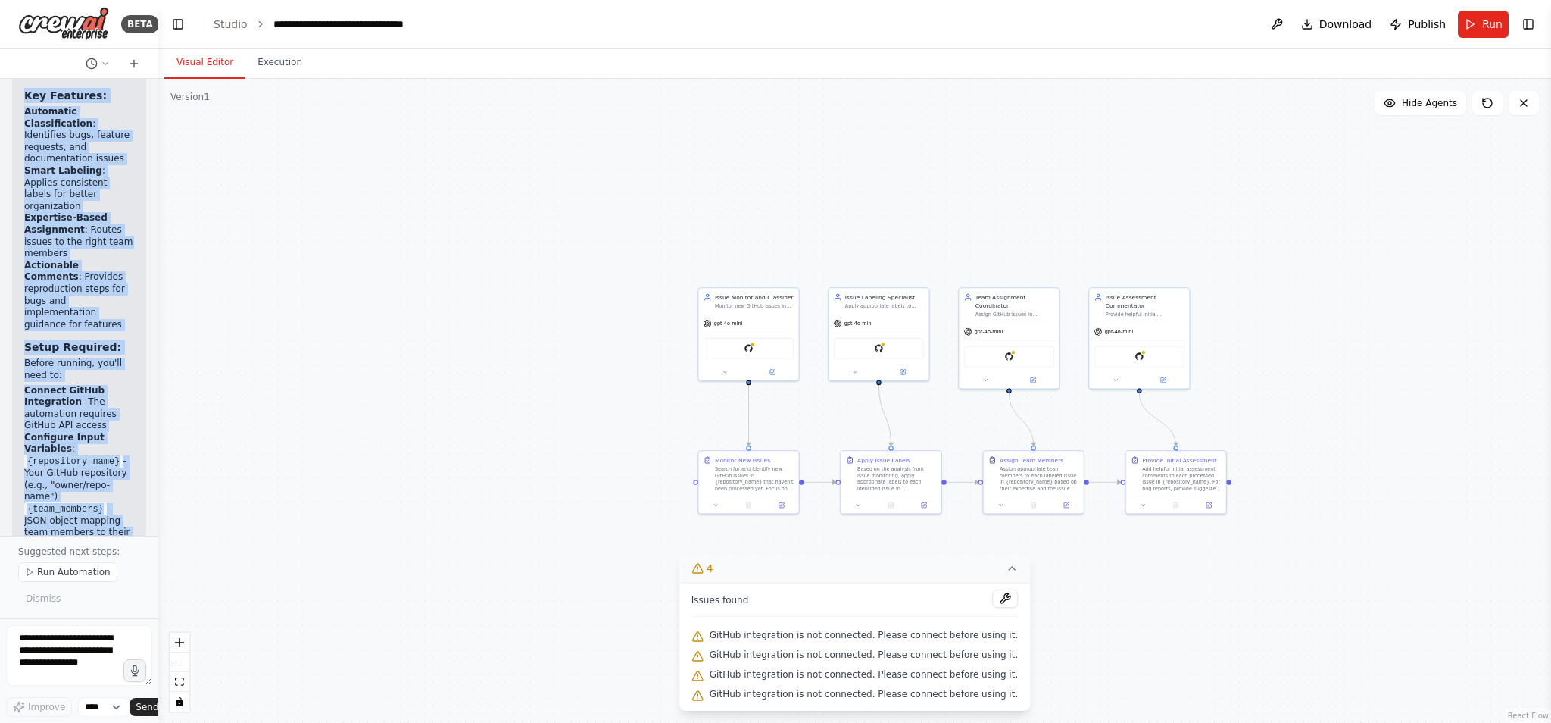
click at [1009, 568] on icon at bounding box center [1012, 568] width 6 height 3
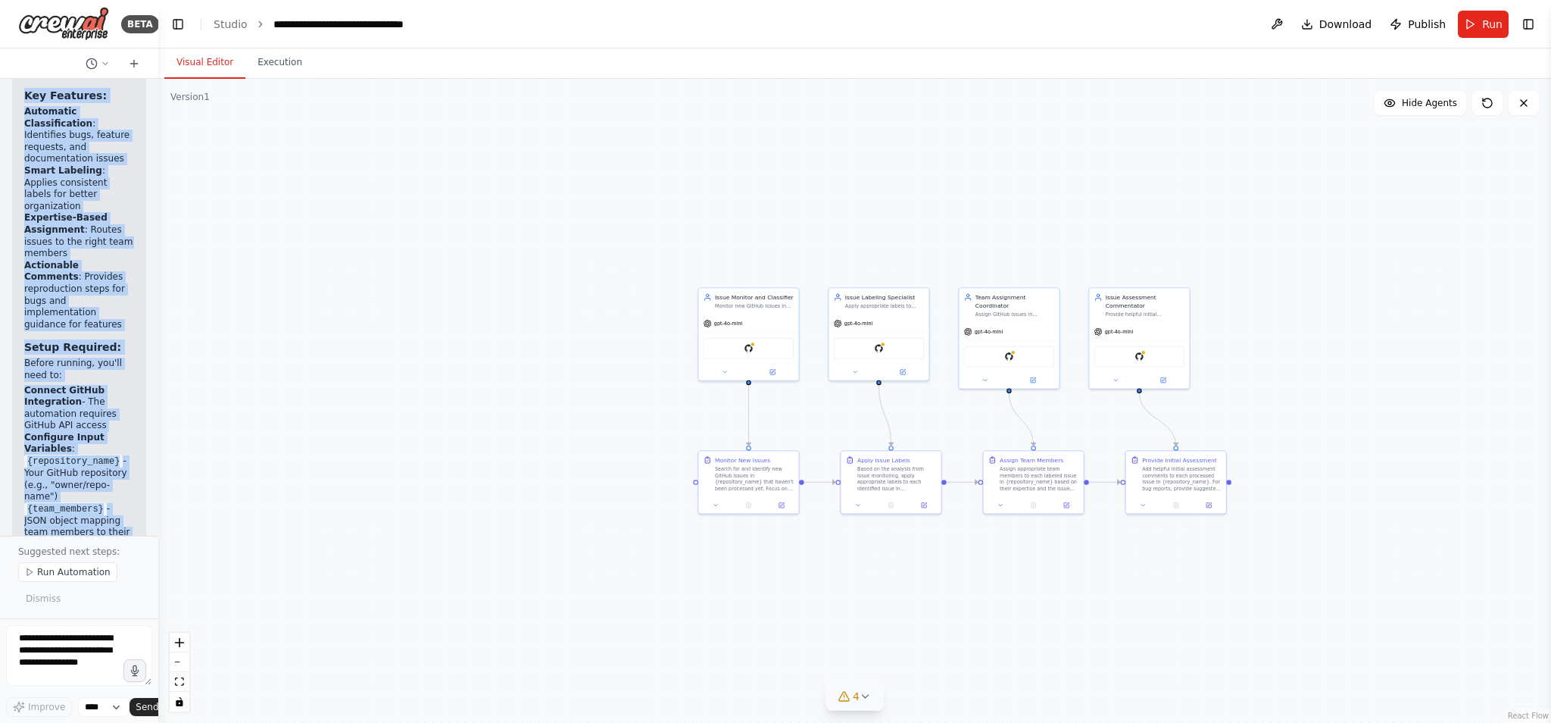
click at [1157, 599] on div ".deletable-edge-delete-btn { width: 20px; height: 20px; border: 0px solid #ffff…" at bounding box center [854, 401] width 1393 height 644
